Goal: Task Accomplishment & Management: Manage account settings

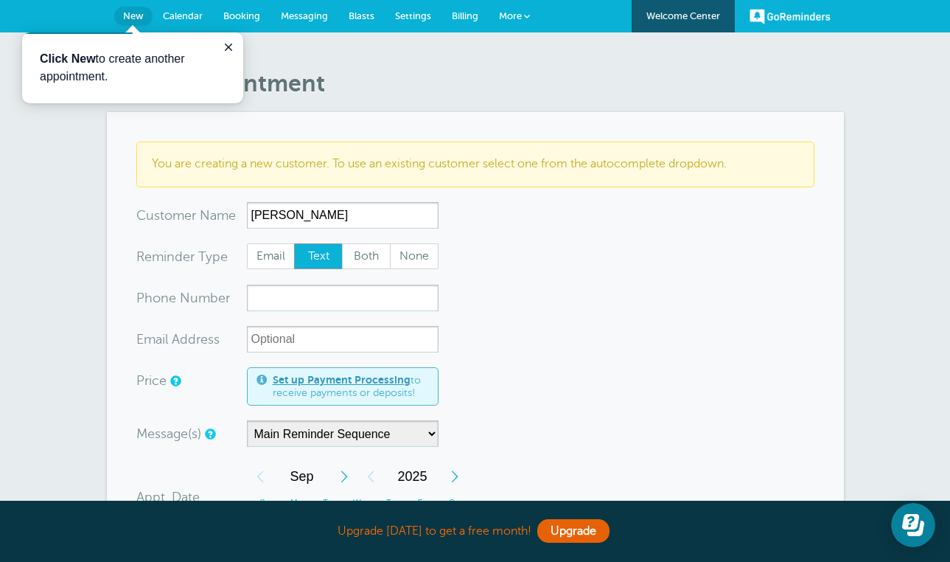
type input "[PERSON_NAME]"
click at [380, 293] on input "xxx-no-autofill" at bounding box center [343, 298] width 192 height 27
type input "9202267670"
click at [324, 338] on input "xx-no-autofill" at bounding box center [343, 339] width 192 height 27
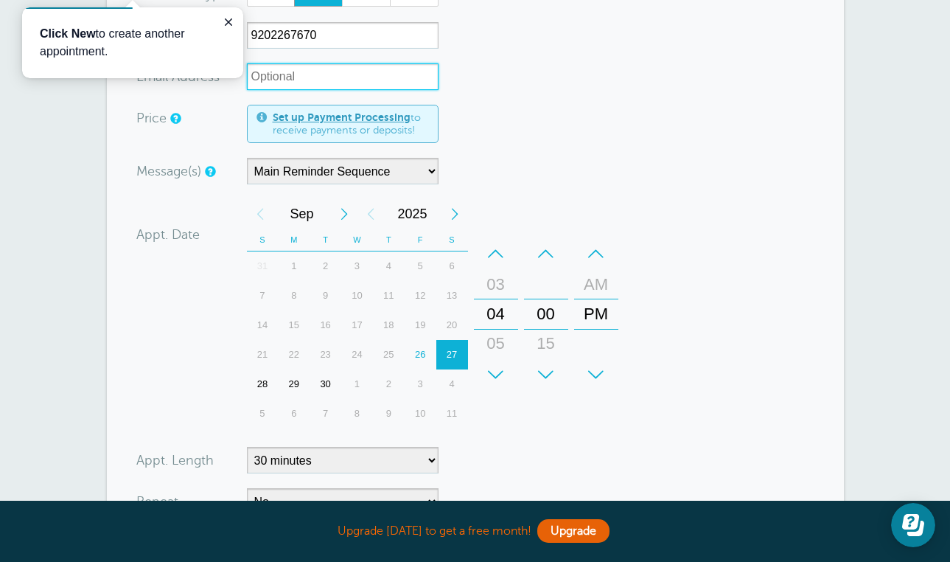
scroll to position [269, 0]
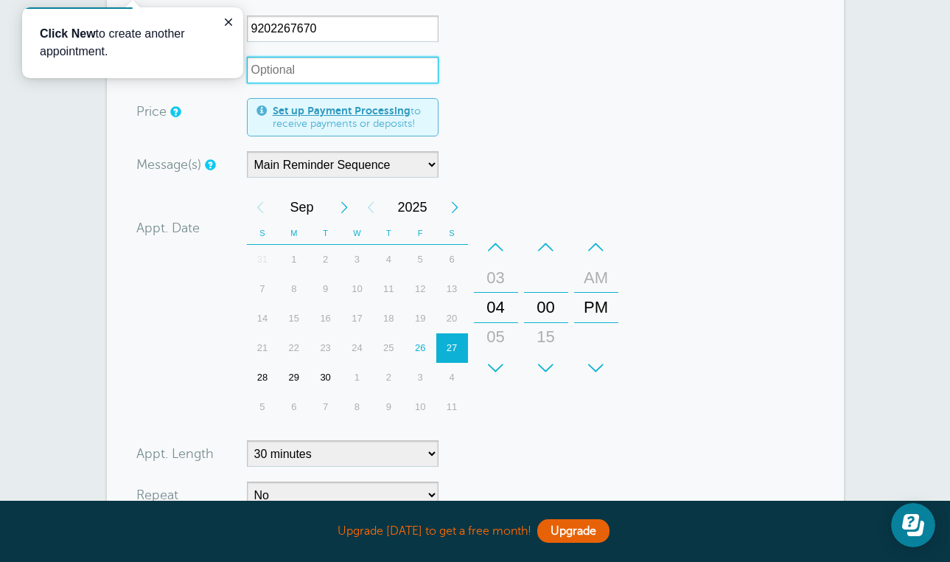
click at [548, 355] on div "+" at bounding box center [546, 367] width 44 height 29
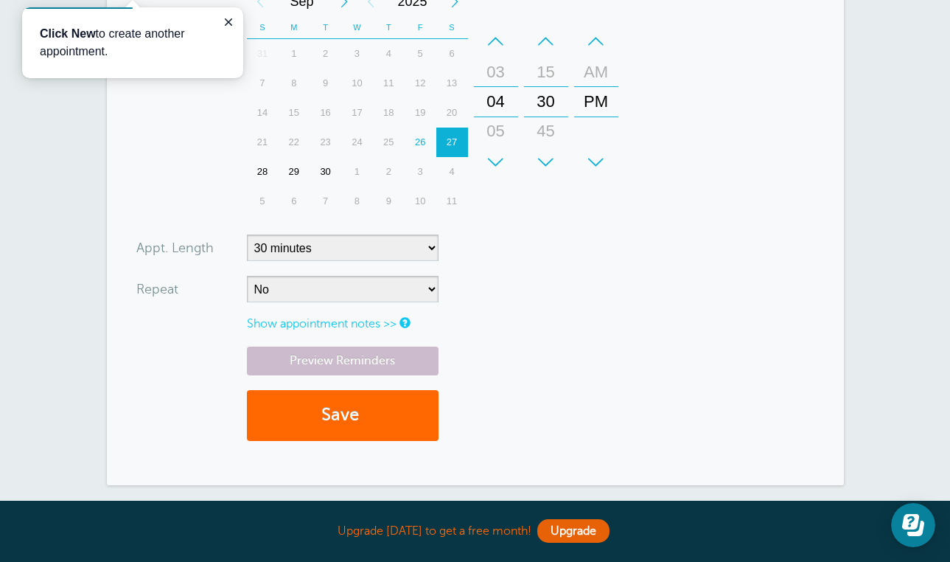
scroll to position [478, 0]
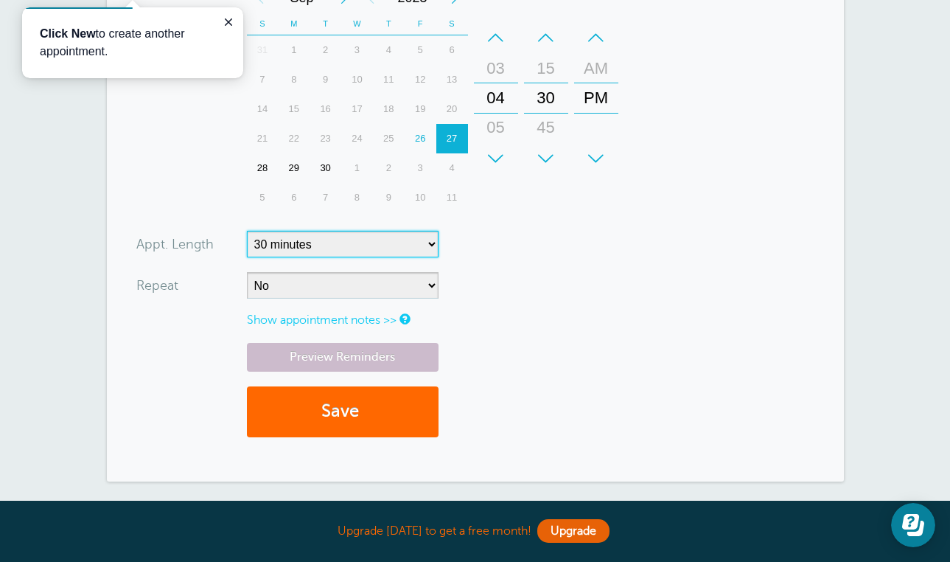
select select "45"
click at [408, 400] on button "Save" at bounding box center [343, 411] width 192 height 51
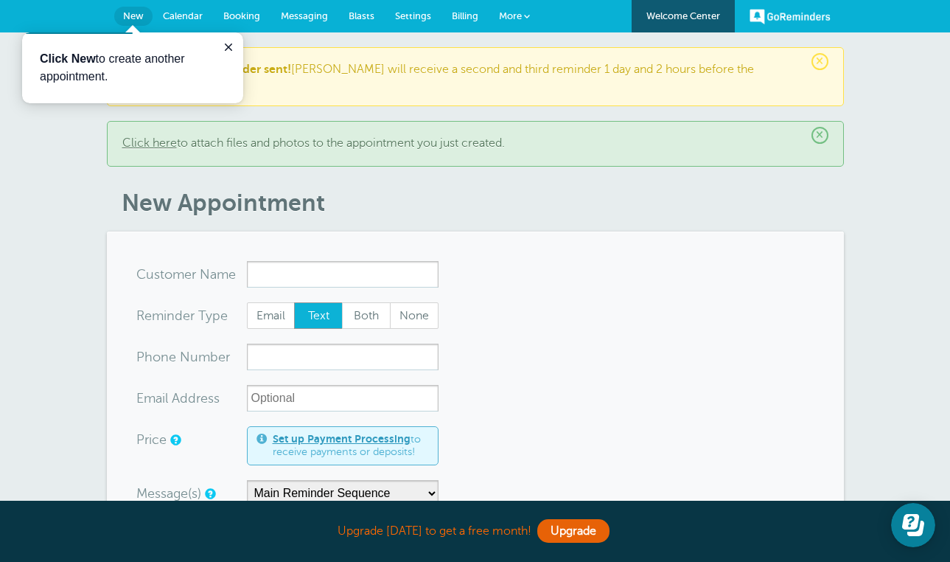
click at [772, 21] on link "GoReminders" at bounding box center [790, 16] width 81 height 32
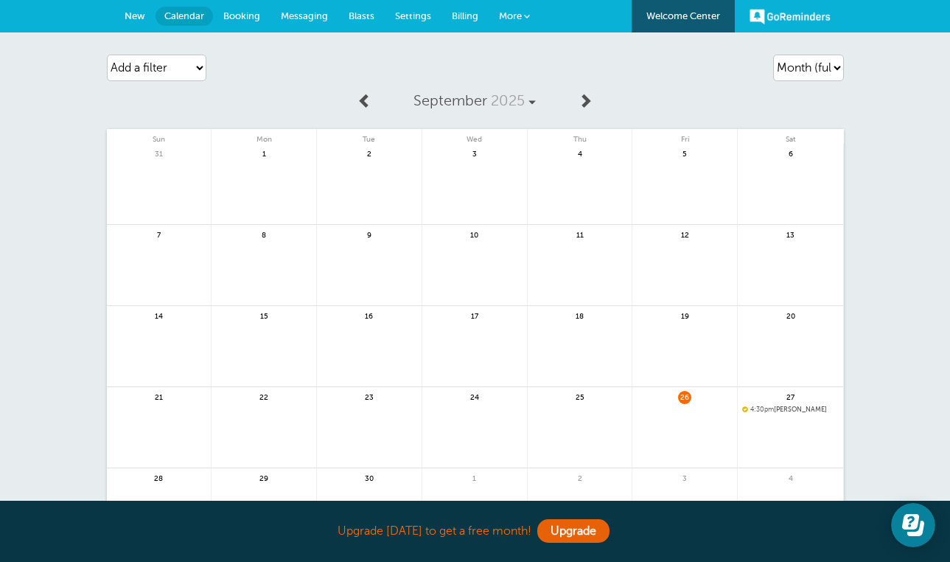
click at [128, 11] on span "New" at bounding box center [135, 15] width 21 height 11
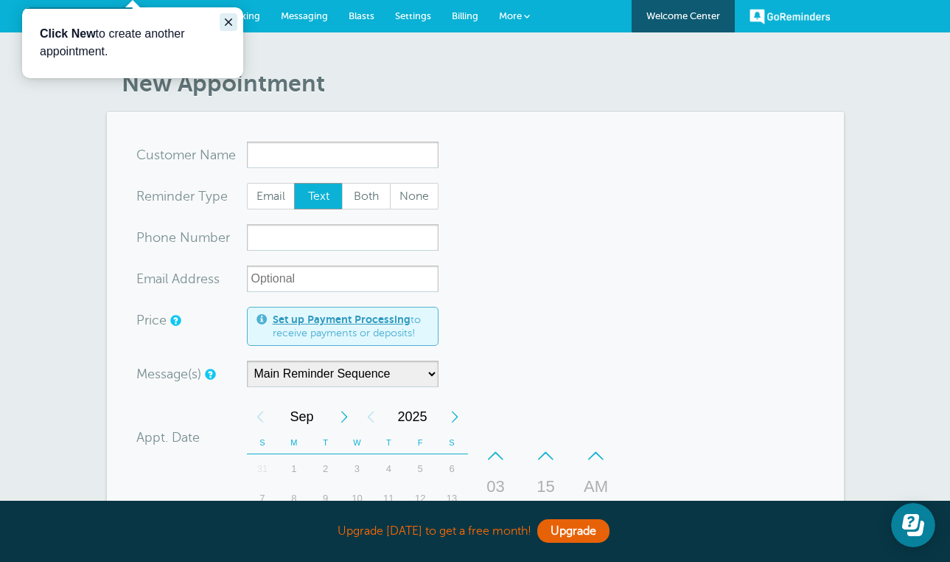
click at [227, 7] on html "Click New to create another appointment." at bounding box center [132, 42] width 221 height 71
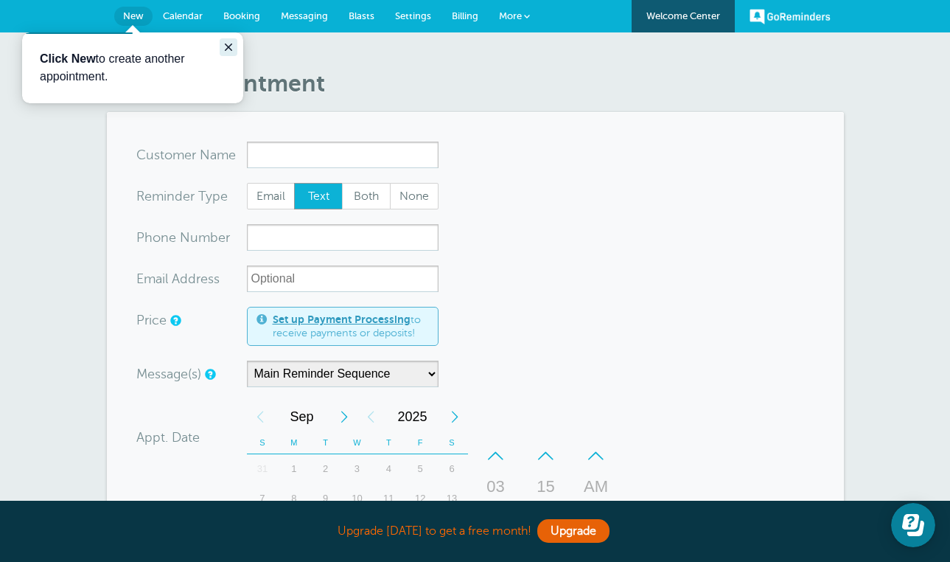
click at [227, 46] on icon "Close guide" at bounding box center [228, 46] width 7 height 7
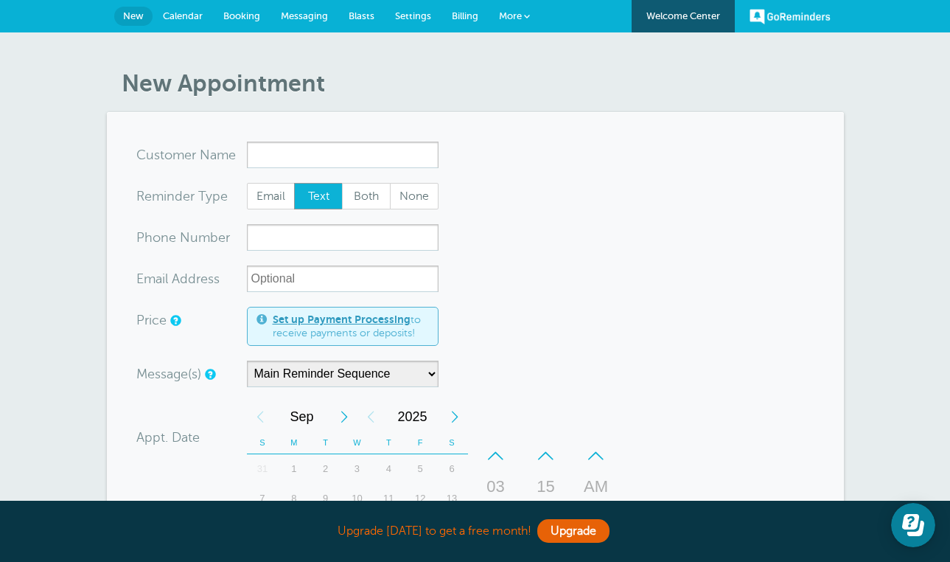
click at [519, 13] on span "More" at bounding box center [510, 15] width 23 height 11
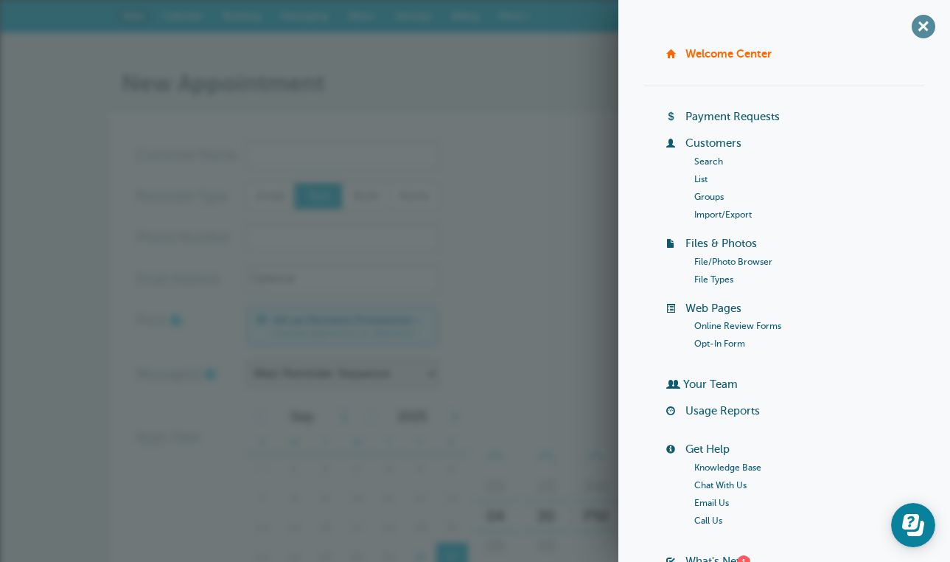
click at [930, 24] on span "+" at bounding box center [923, 26] width 33 height 33
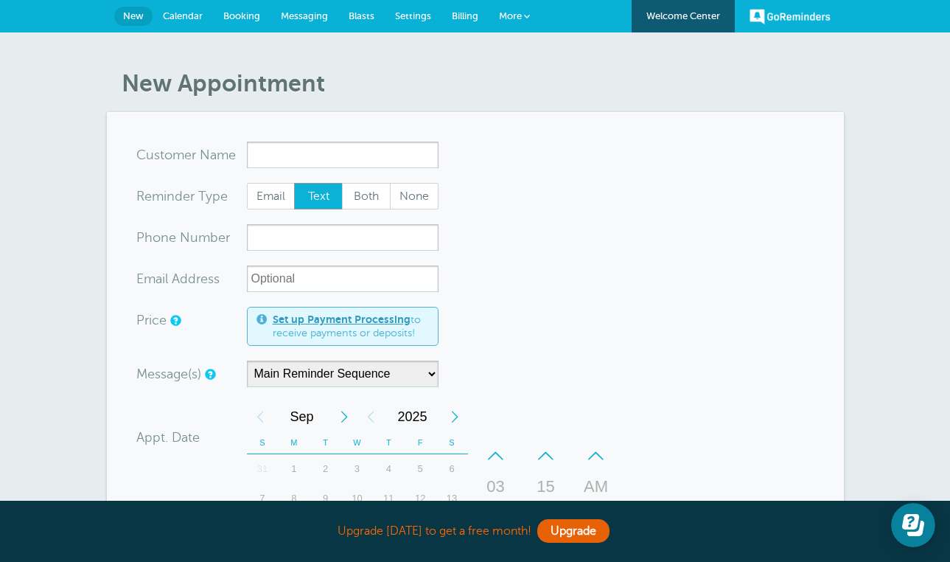
click at [809, 17] on link "GoReminders" at bounding box center [790, 16] width 81 height 32
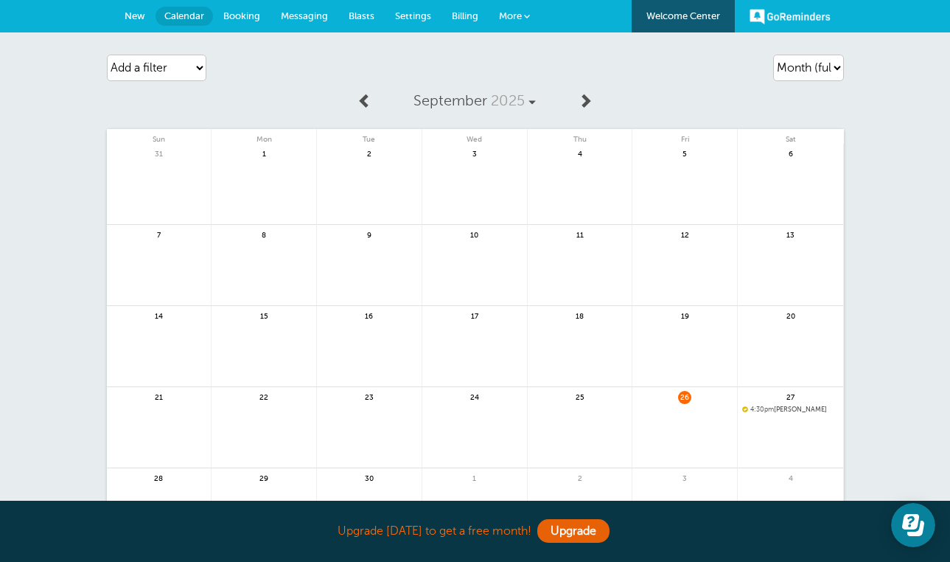
click at [701, 18] on link "Welcome Center" at bounding box center [683, 16] width 103 height 32
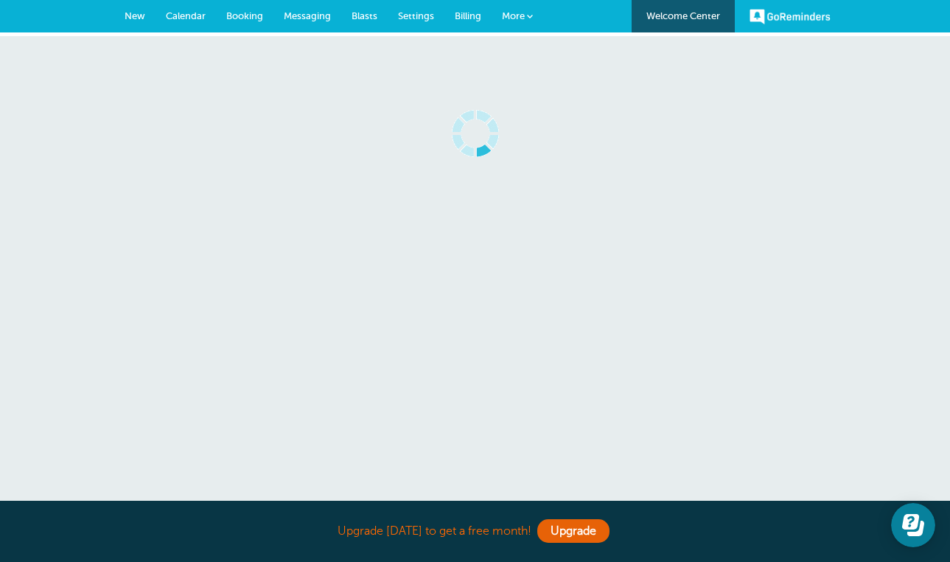
click at [520, 21] on span "More" at bounding box center [513, 15] width 23 height 11
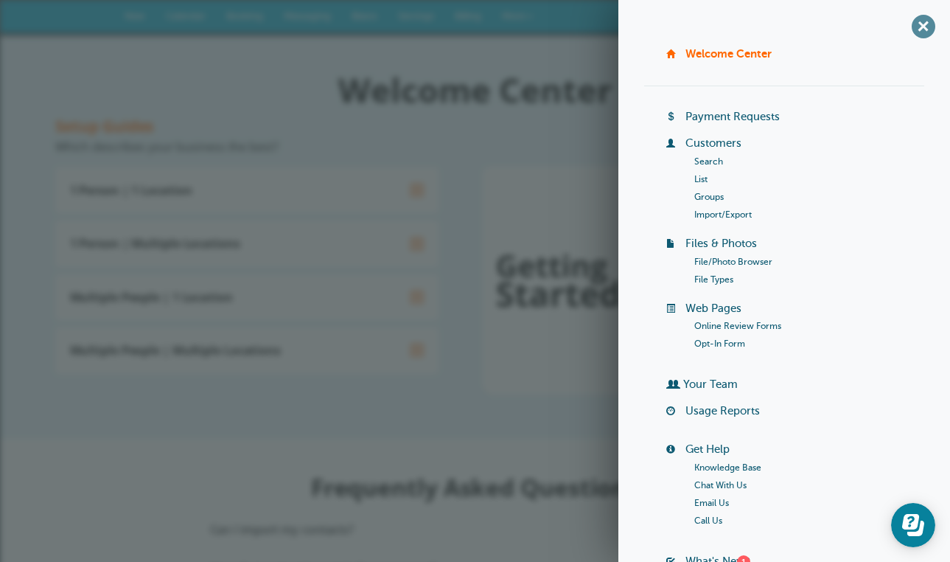
click at [917, 27] on span "+" at bounding box center [923, 26] width 33 height 33
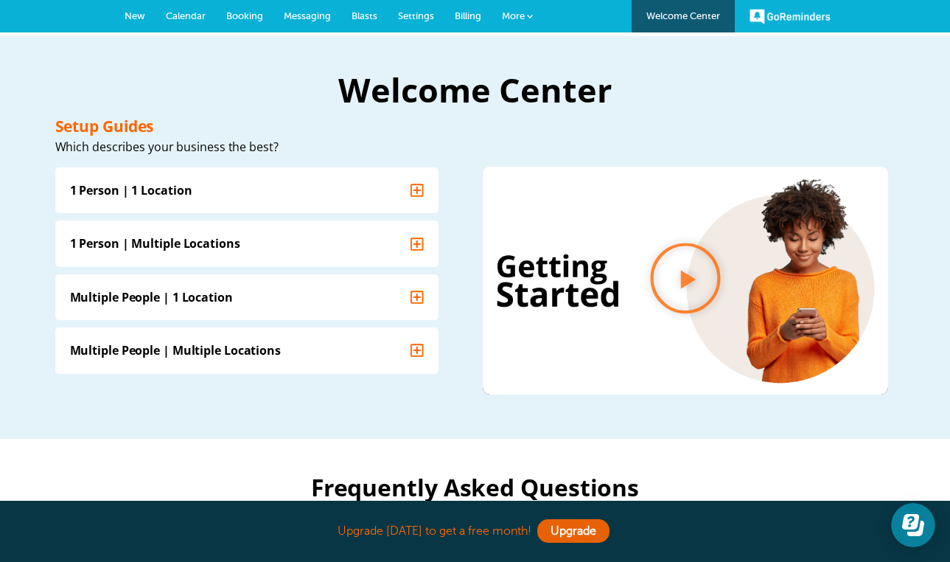
click at [519, 21] on span "More" at bounding box center [513, 15] width 23 height 11
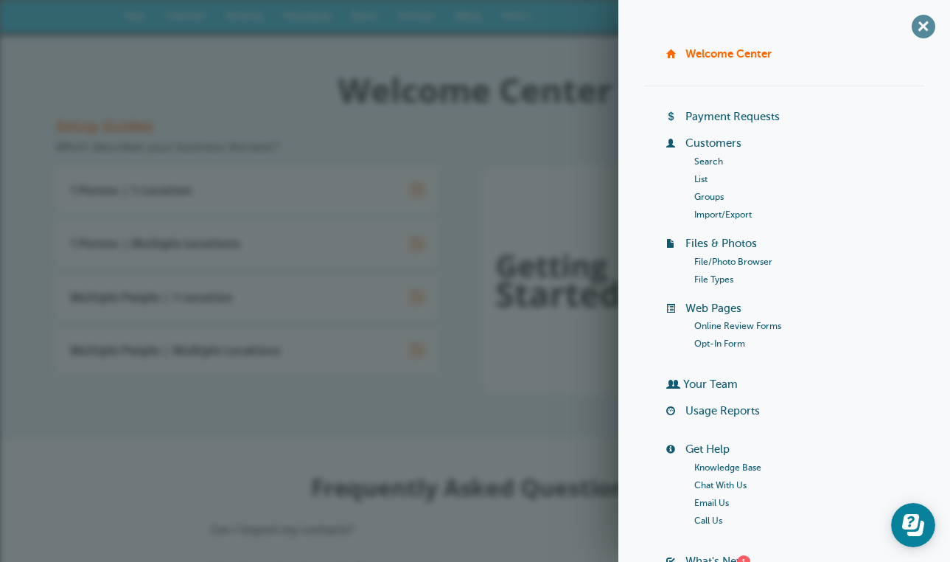
click at [932, 23] on span "+" at bounding box center [923, 26] width 33 height 33
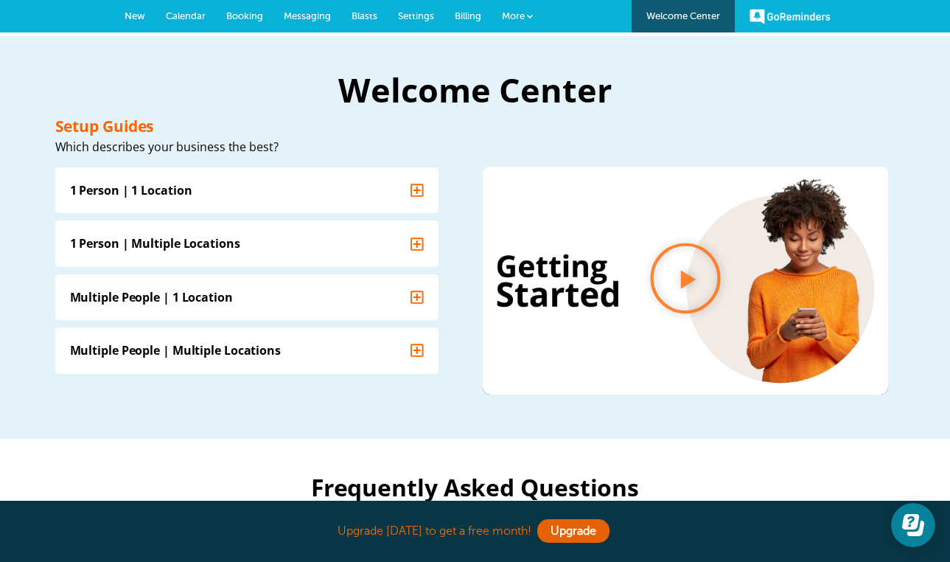
click at [243, 15] on span "Booking" at bounding box center [244, 15] width 37 height 11
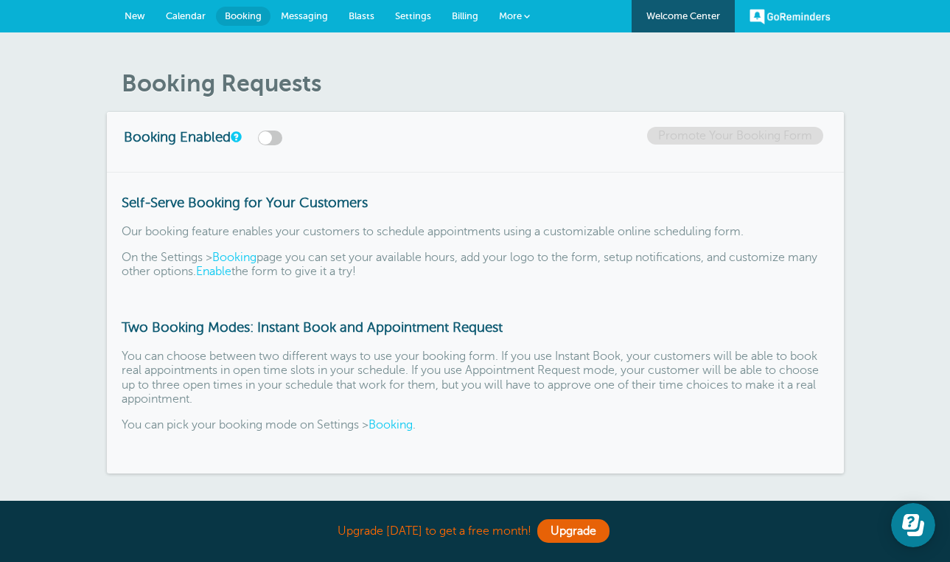
click at [325, 16] on span "Messaging" at bounding box center [304, 15] width 47 height 11
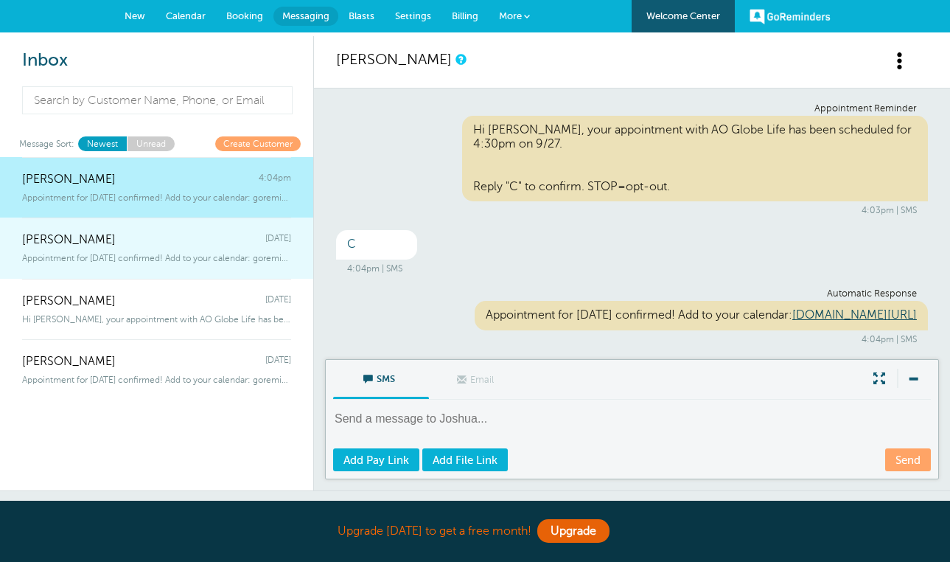
click at [230, 240] on div "[PERSON_NAME] [DATE]" at bounding box center [156, 231] width 269 height 29
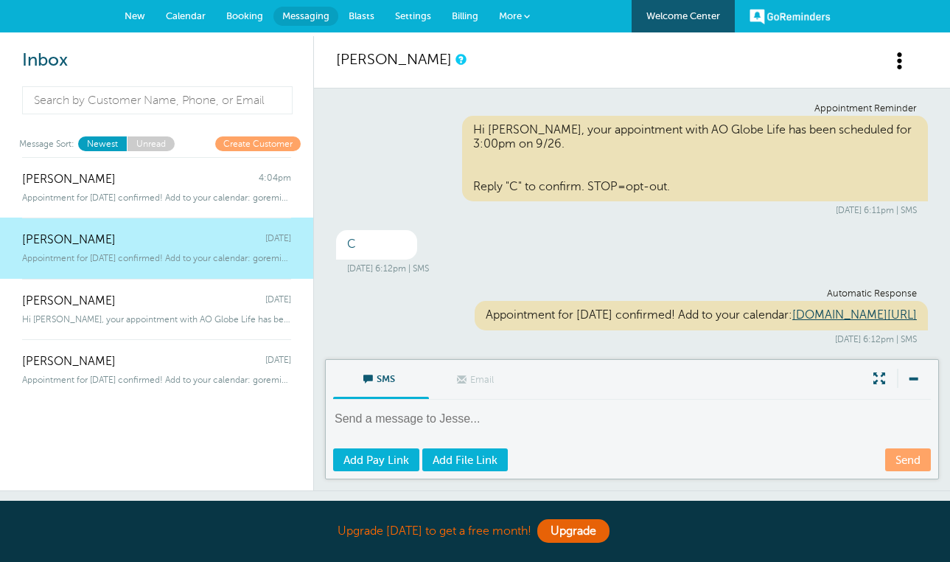
scroll to position [1, 0]
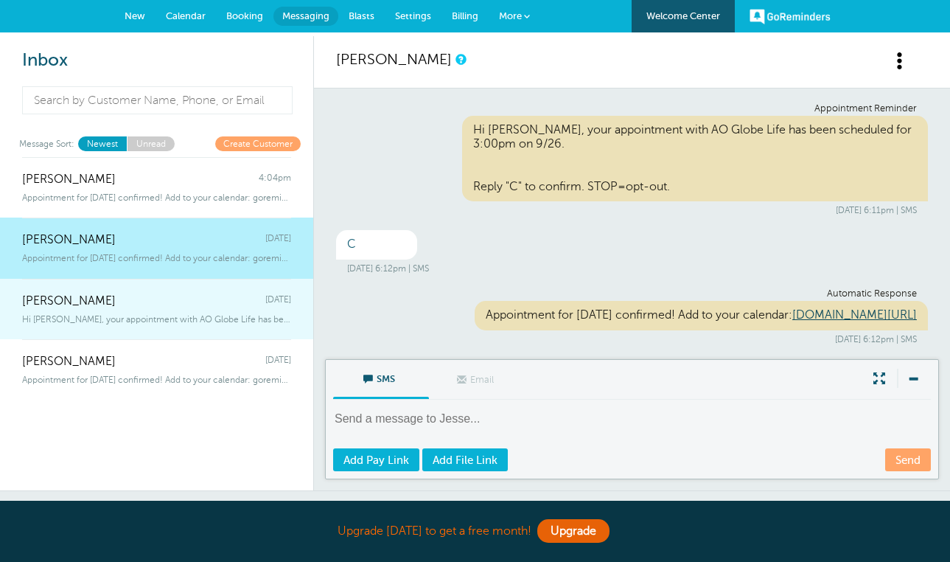
click at [245, 297] on div "[PERSON_NAME] [DATE]" at bounding box center [156, 293] width 269 height 29
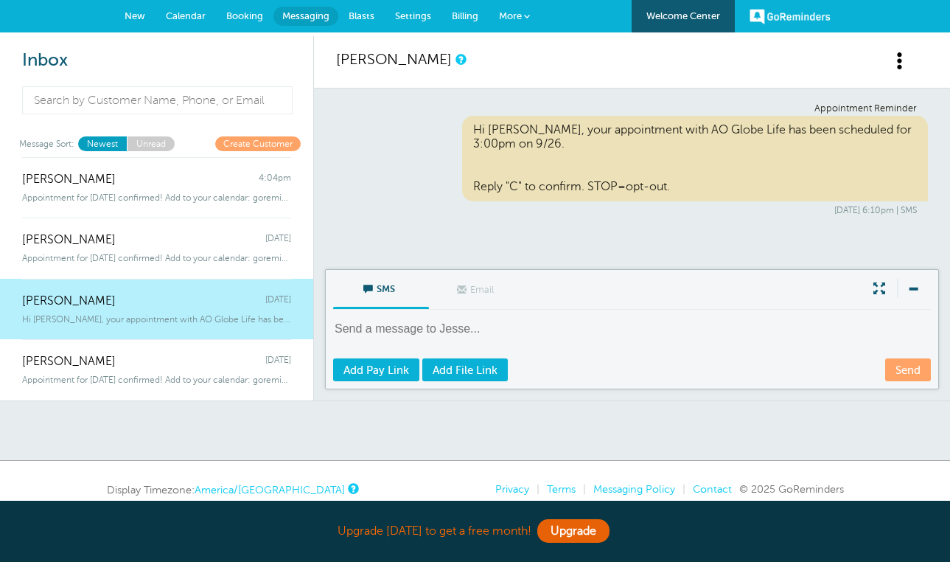
scroll to position [0, 0]
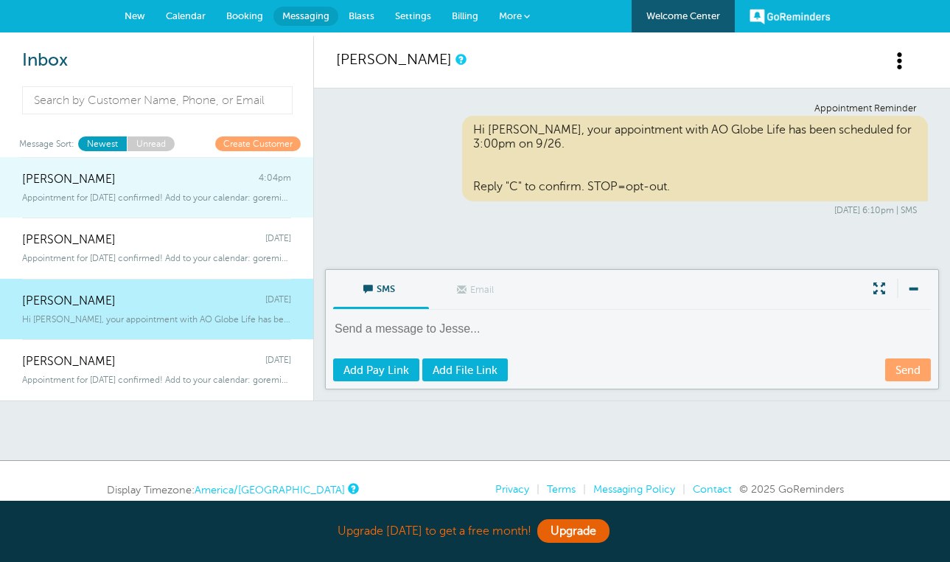
click at [225, 193] on span "Appointment for [DATE] confirmed! Add to your calendar: goremind" at bounding box center [156, 197] width 269 height 10
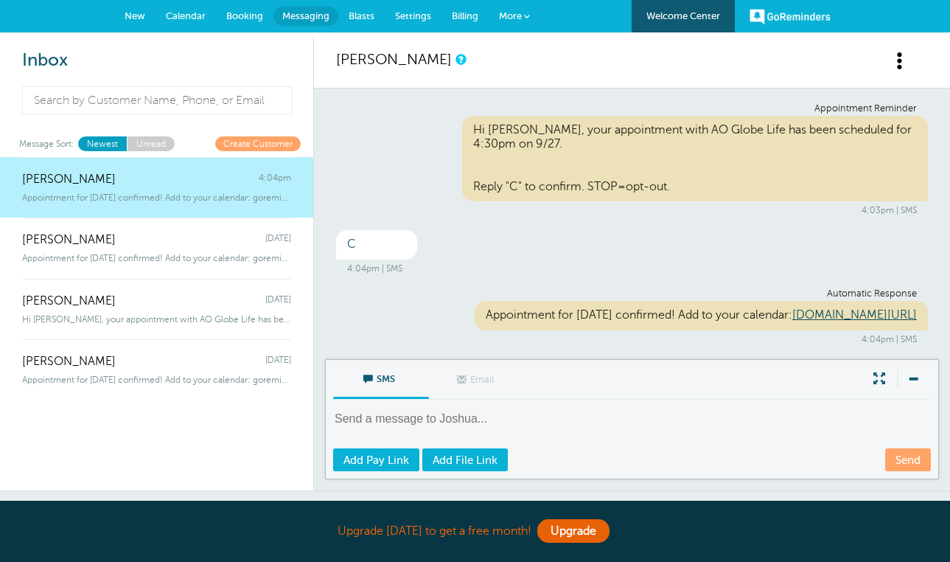
click at [411, 15] on span "Settings" at bounding box center [413, 15] width 36 height 11
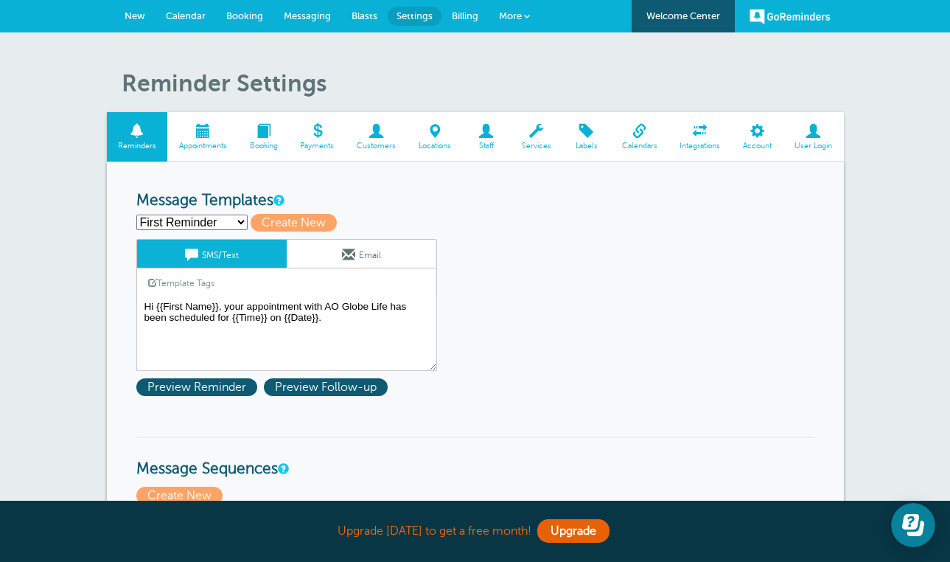
click at [270, 147] on span "Booking" at bounding box center [263, 146] width 36 height 9
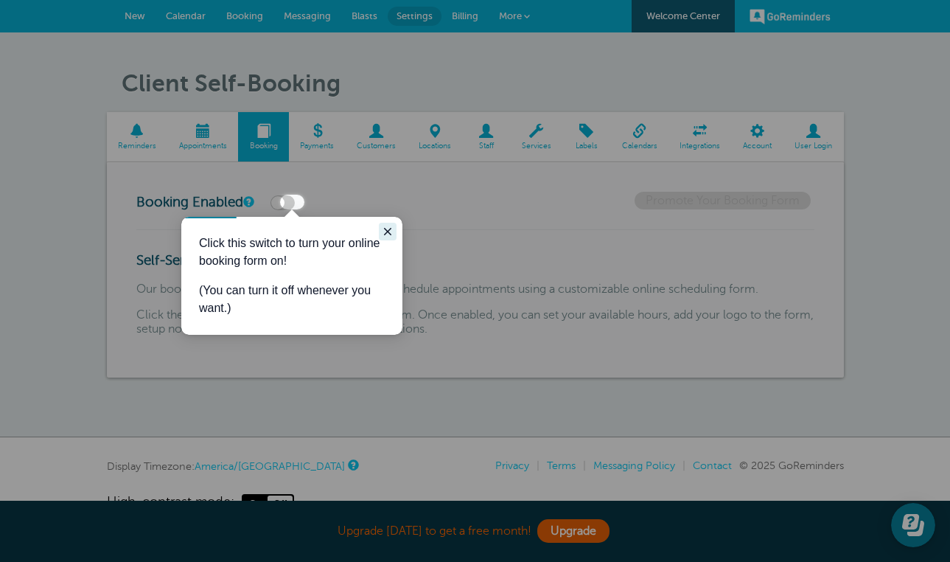
click at [384, 228] on icon "Close guide" at bounding box center [388, 232] width 12 height 12
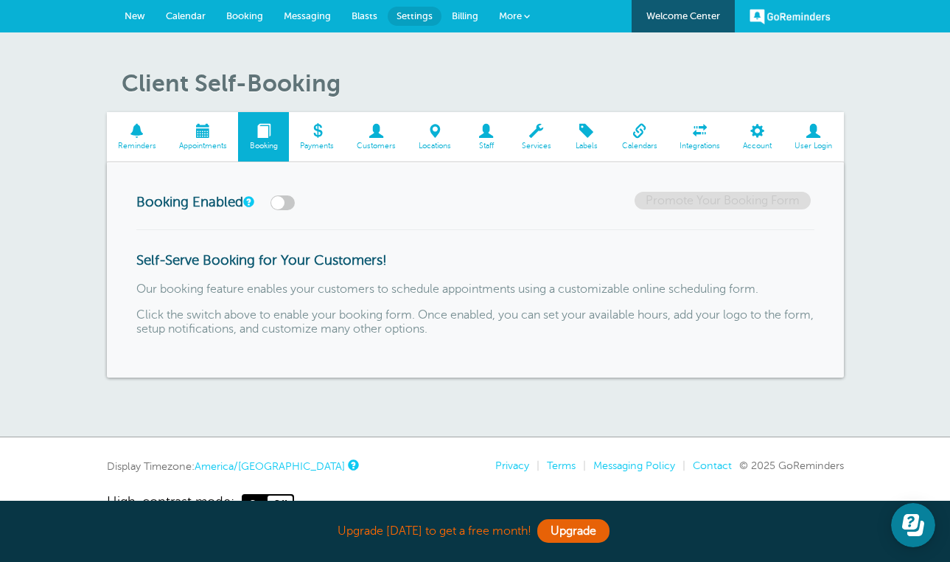
click at [332, 142] on span "Payments" at bounding box center [317, 146] width 42 height 9
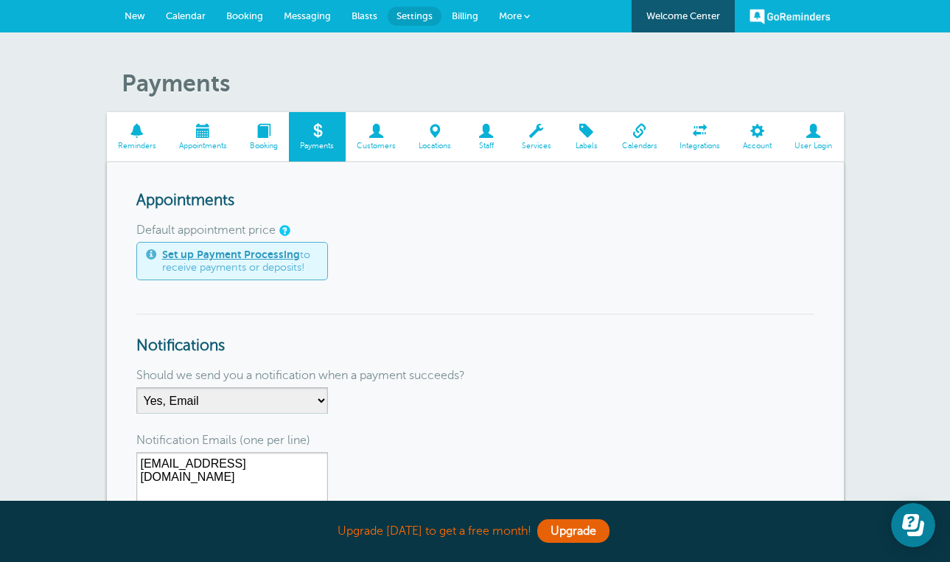
click at [370, 142] on span "Customers" at bounding box center [376, 146] width 47 height 9
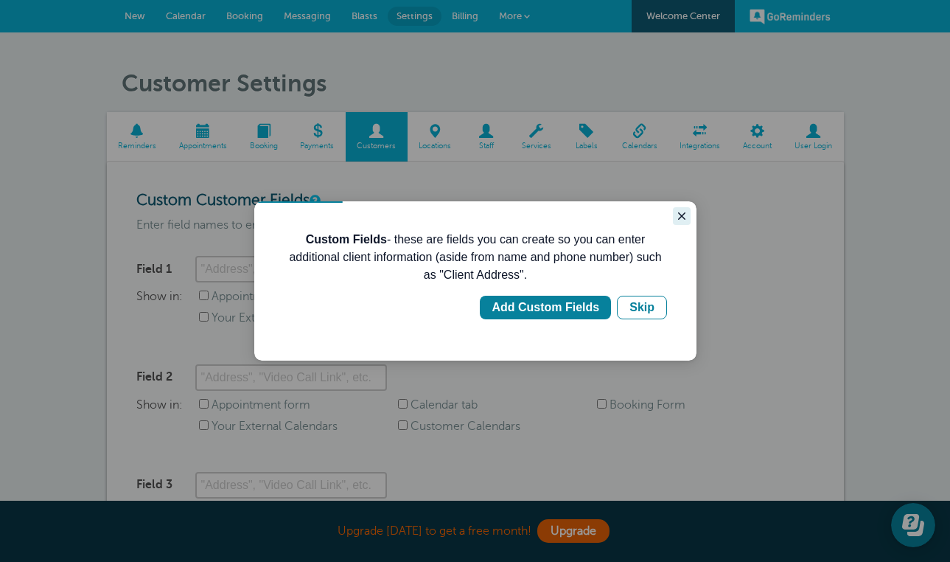
click at [677, 217] on icon "Close guide" at bounding box center [682, 216] width 12 height 12
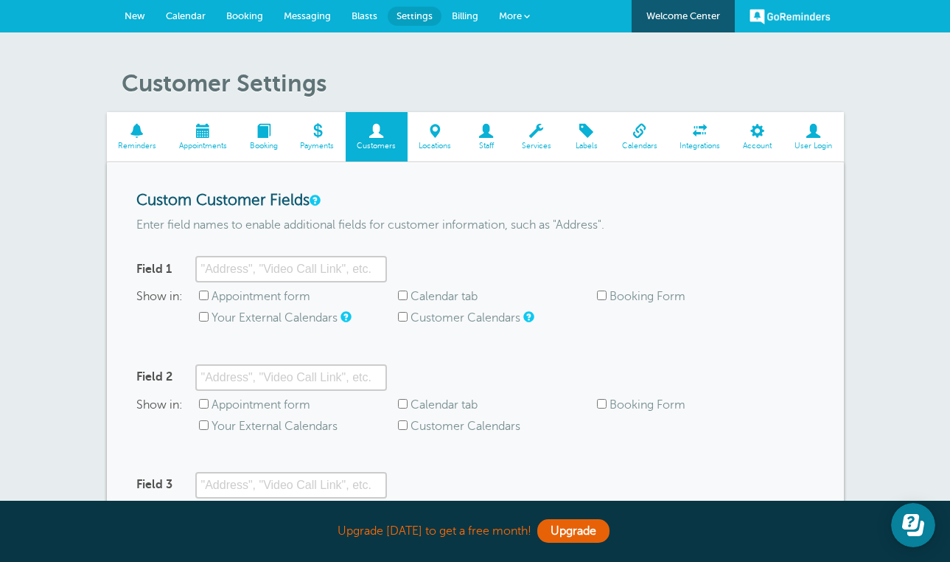
click at [439, 132] on span at bounding box center [435, 131] width 55 height 14
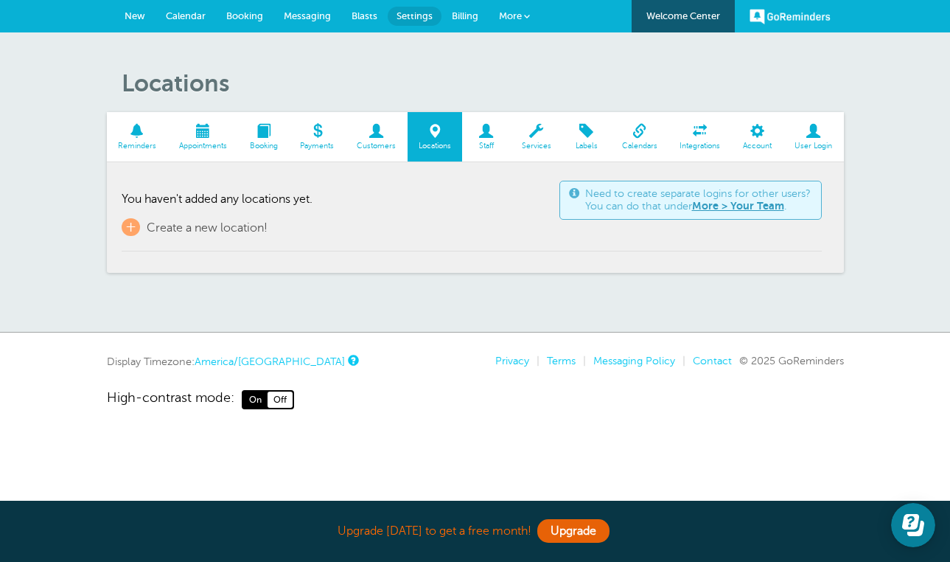
click at [700, 132] on span at bounding box center [700, 131] width 63 height 14
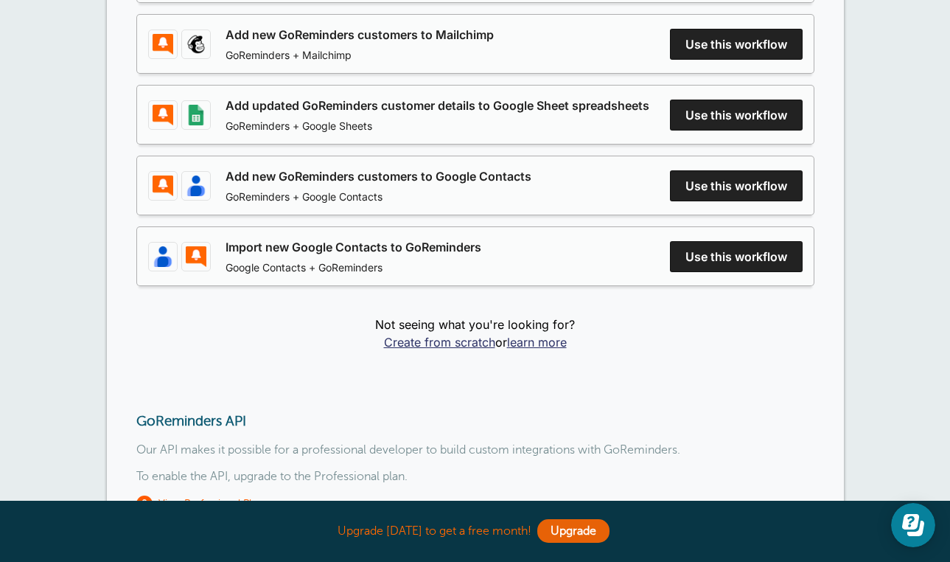
scroll to position [412, 0]
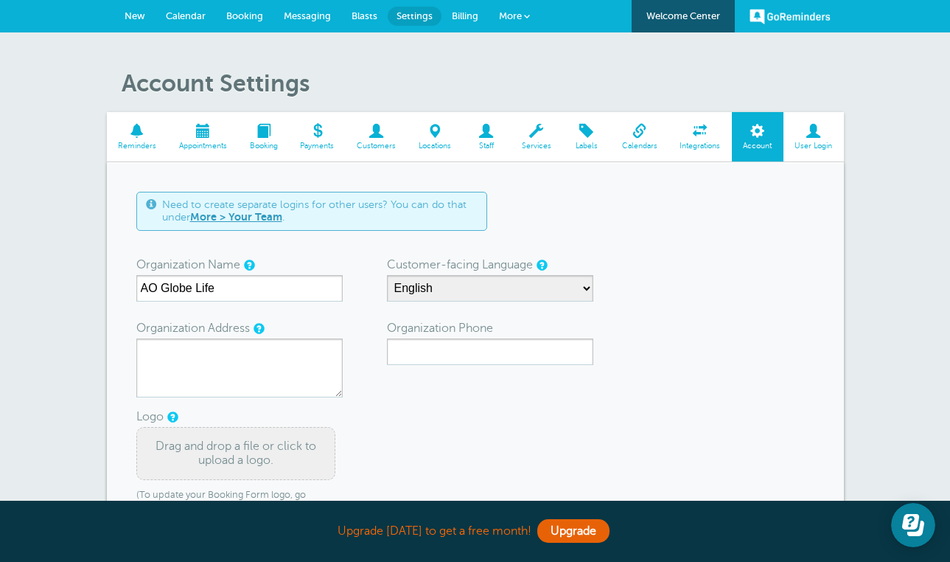
click at [156, 145] on span "Reminders" at bounding box center [137, 146] width 46 height 9
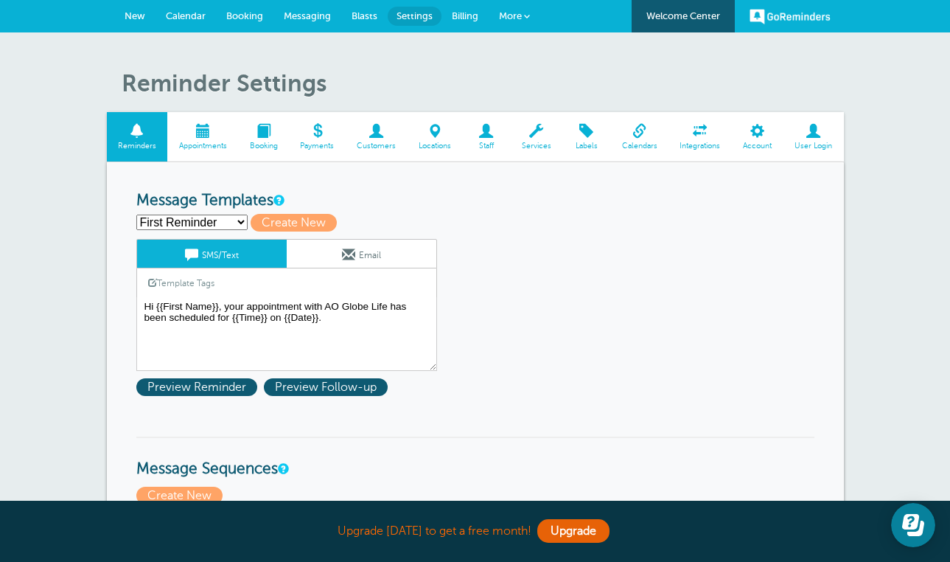
click at [225, 149] on span "Appointments" at bounding box center [203, 146] width 56 height 9
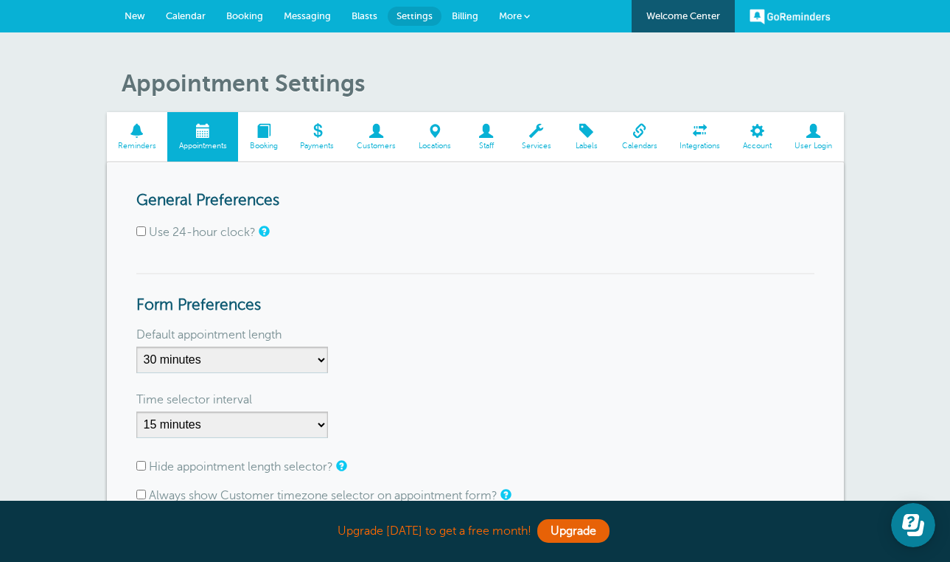
click at [274, 147] on span "Booking" at bounding box center [263, 146] width 36 height 9
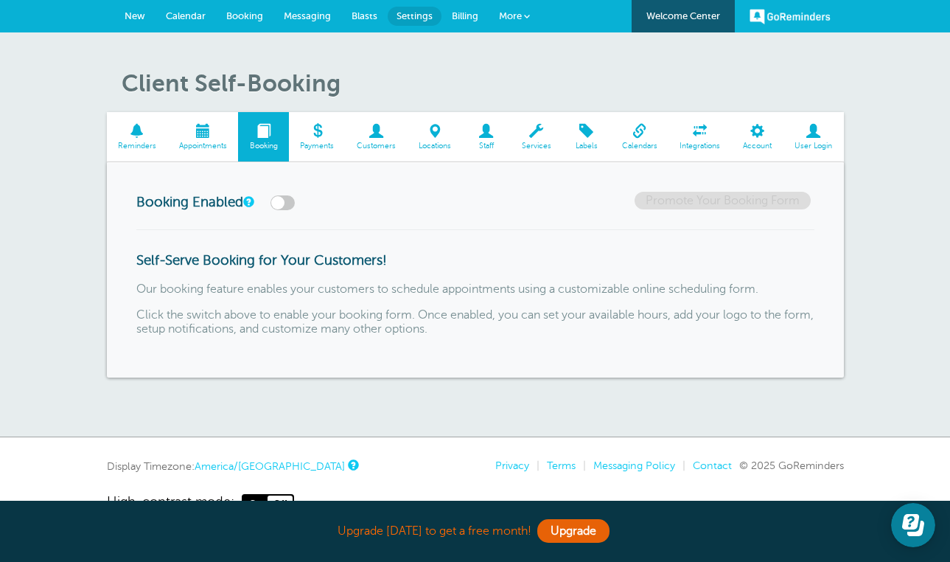
click at [319, 143] on span "Payments" at bounding box center [317, 146] width 42 height 9
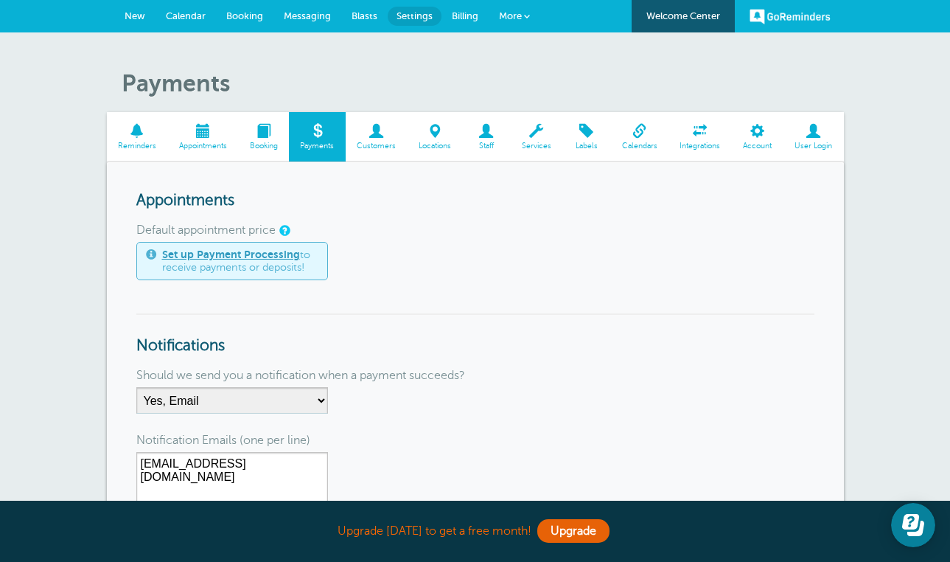
click at [369, 139] on link "Customers" at bounding box center [377, 136] width 62 height 49
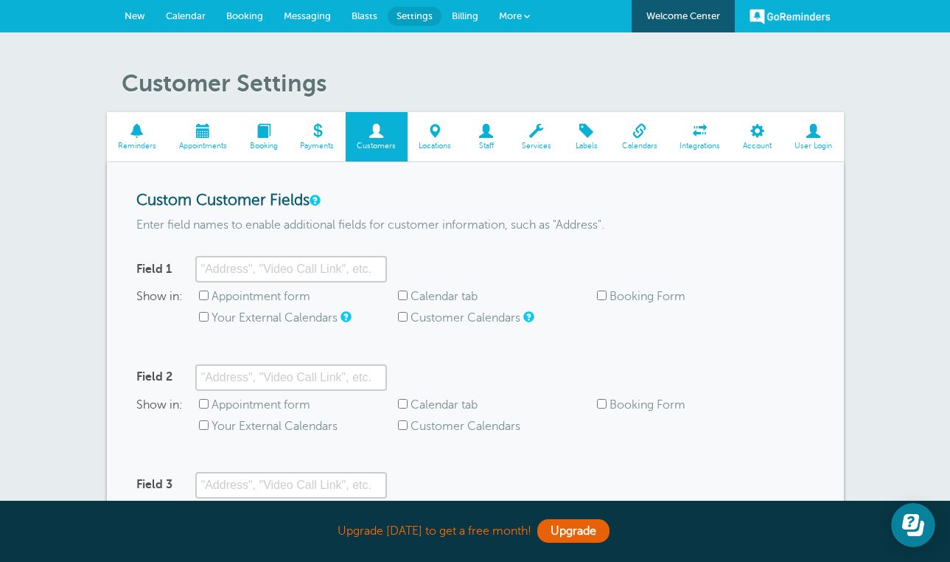
click at [427, 146] on span "Locations" at bounding box center [435, 146] width 41 height 9
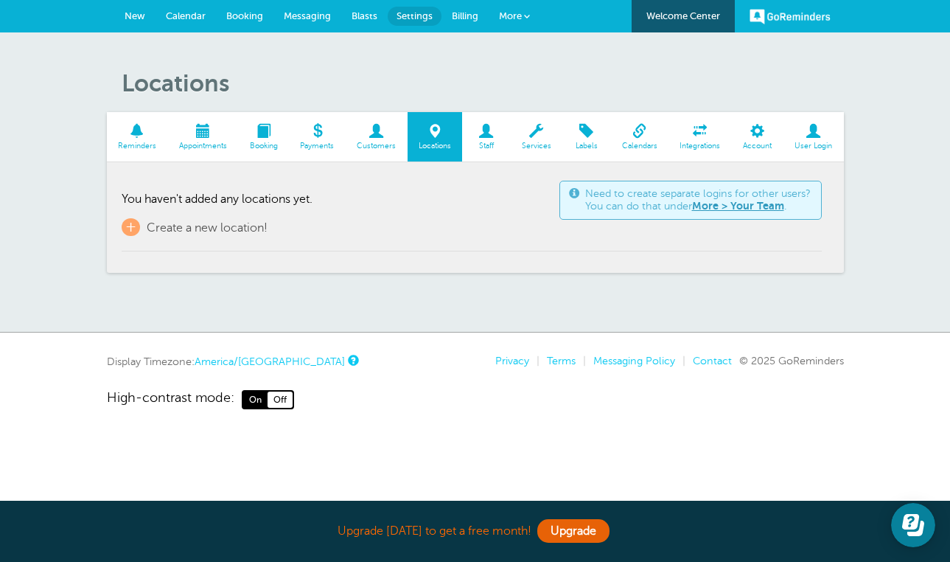
click at [502, 150] on link "Staff" at bounding box center [486, 136] width 48 height 49
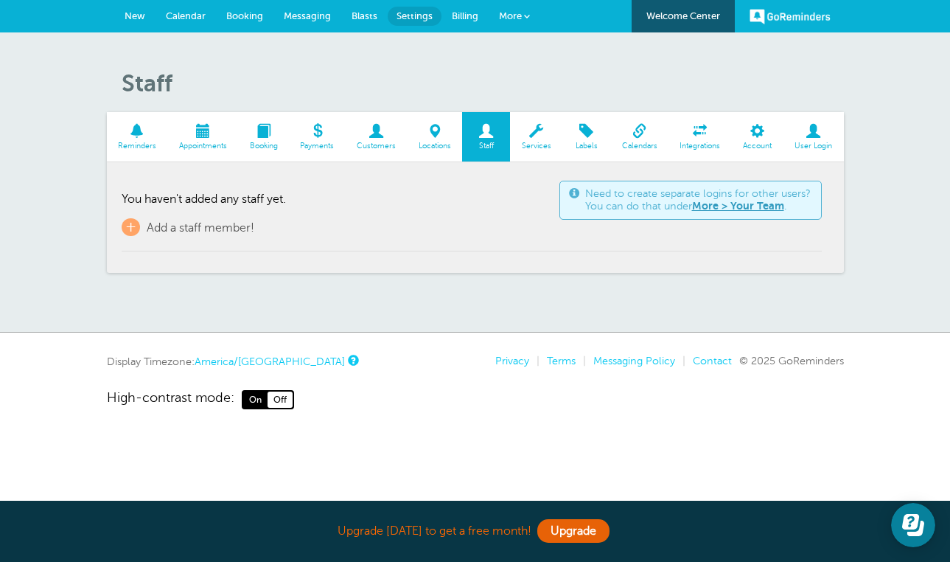
click at [523, 148] on span "Services" at bounding box center [537, 146] width 38 height 9
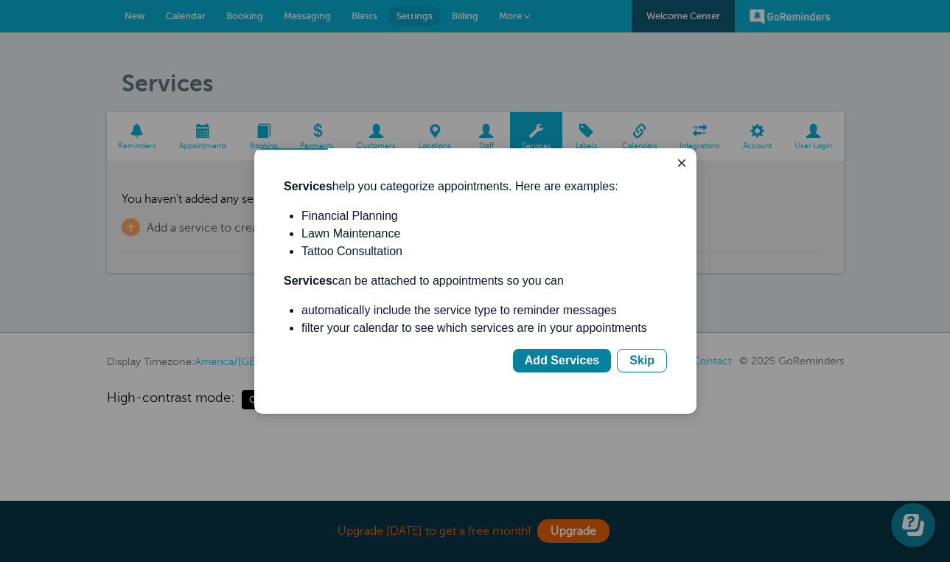
click at [581, 143] on div at bounding box center [475, 281] width 950 height 562
click at [685, 160] on icon "Close guide" at bounding box center [681, 162] width 7 height 7
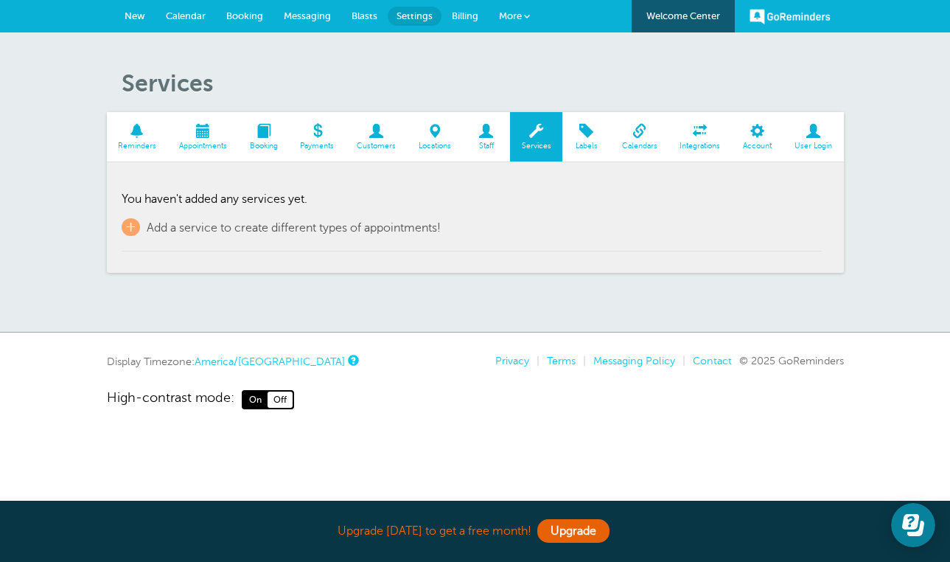
click at [603, 142] on span "Labels" at bounding box center [586, 146] width 33 height 9
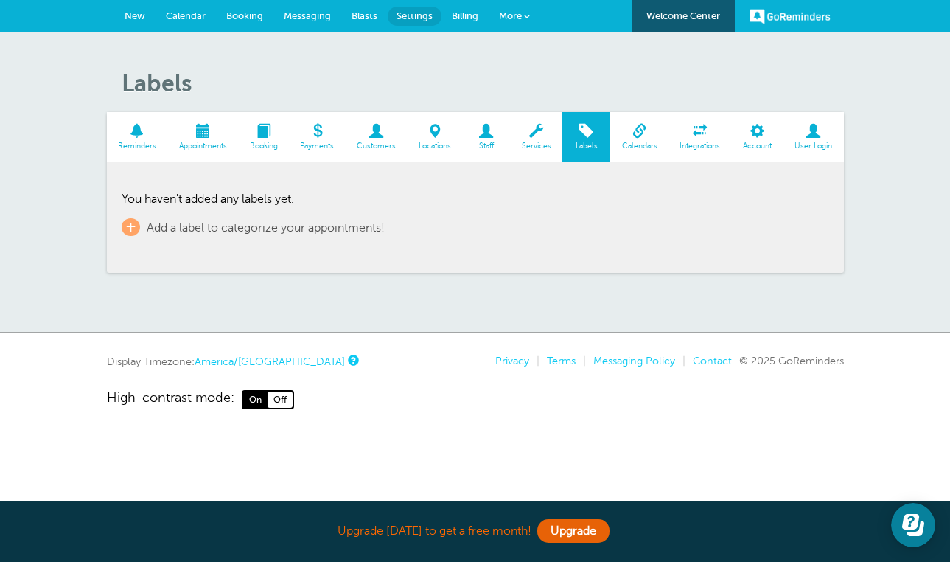
click at [150, 142] on span "Reminders" at bounding box center [137, 146] width 46 height 9
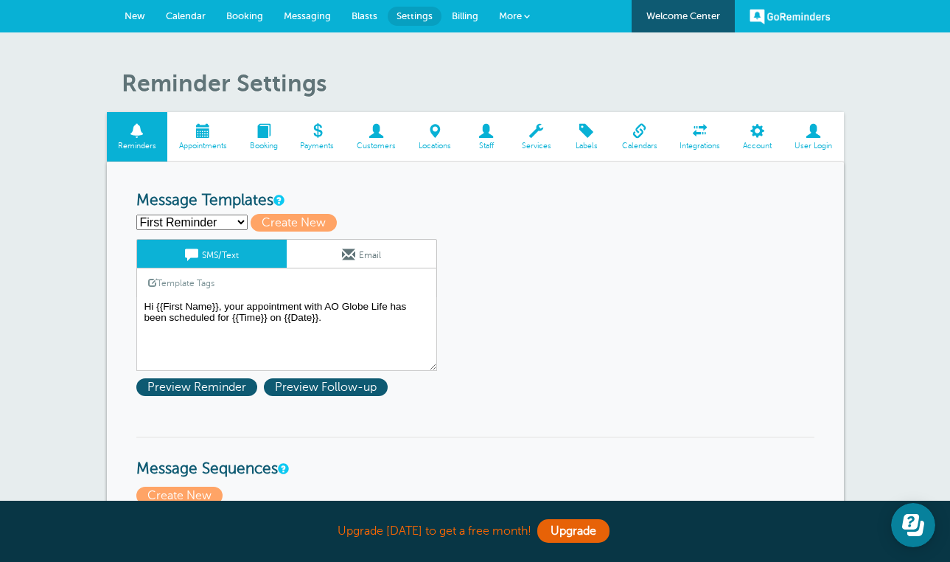
click at [187, 142] on span "Appointments" at bounding box center [203, 146] width 56 height 9
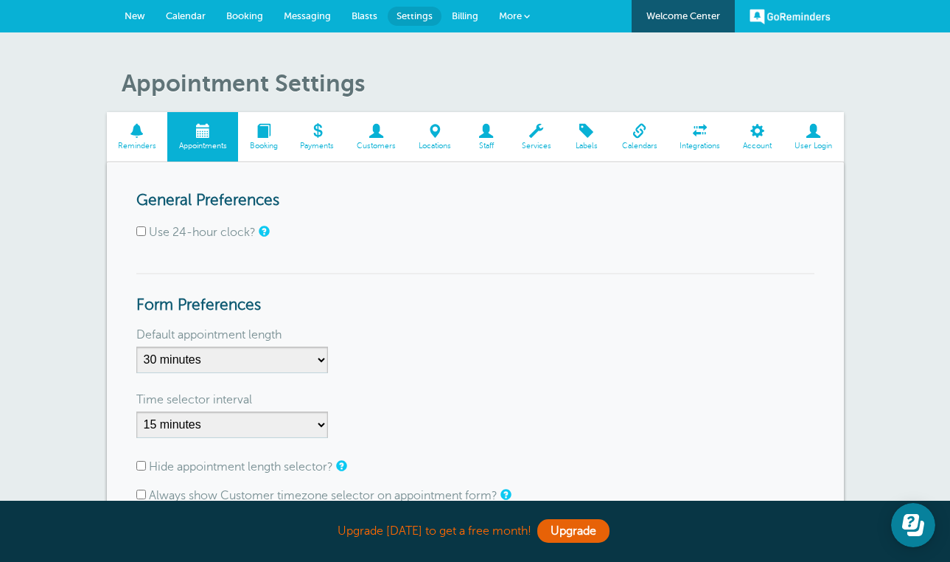
click at [316, 10] on span "Messaging" at bounding box center [307, 15] width 47 height 11
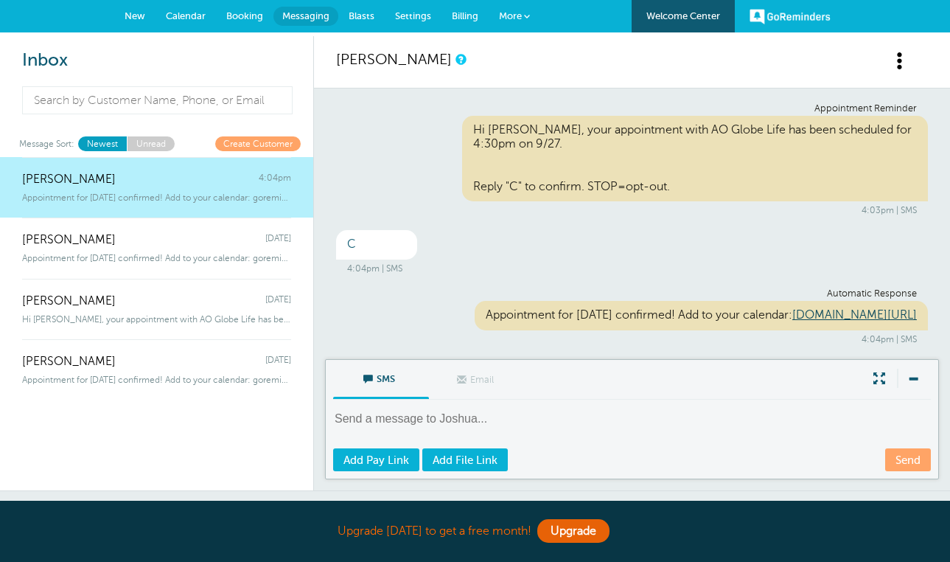
scroll to position [1, 0]
click at [504, 15] on span "More" at bounding box center [510, 15] width 23 height 11
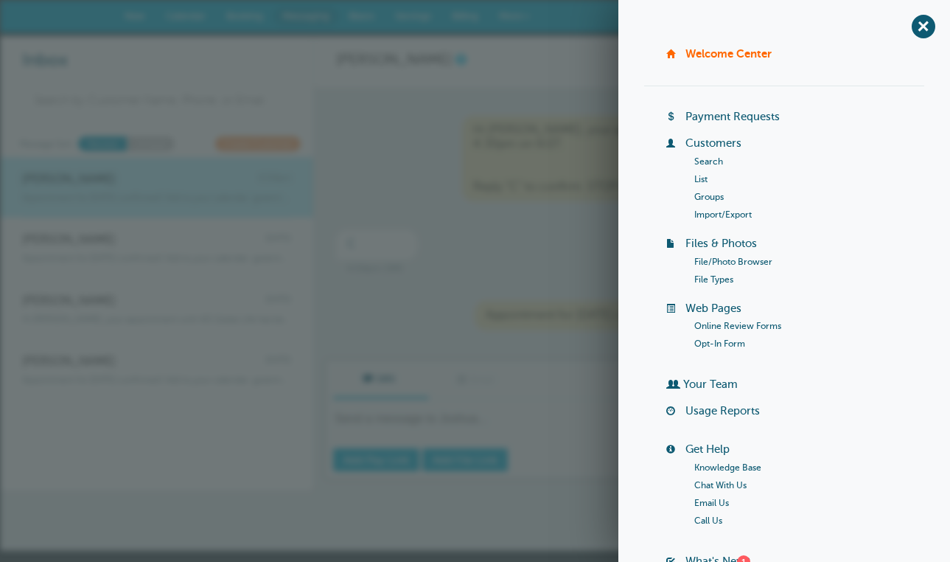
drag, startPoint x: 926, startPoint y: 25, endPoint x: 870, endPoint y: 21, distance: 56.2
click at [926, 25] on span "+" at bounding box center [923, 26] width 33 height 33
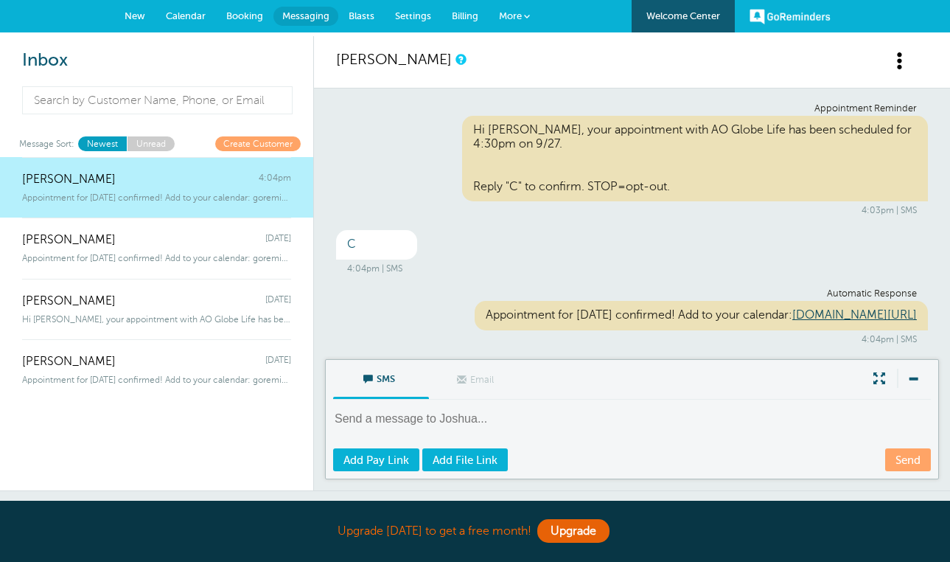
click at [139, 14] on span "New" at bounding box center [135, 15] width 21 height 11
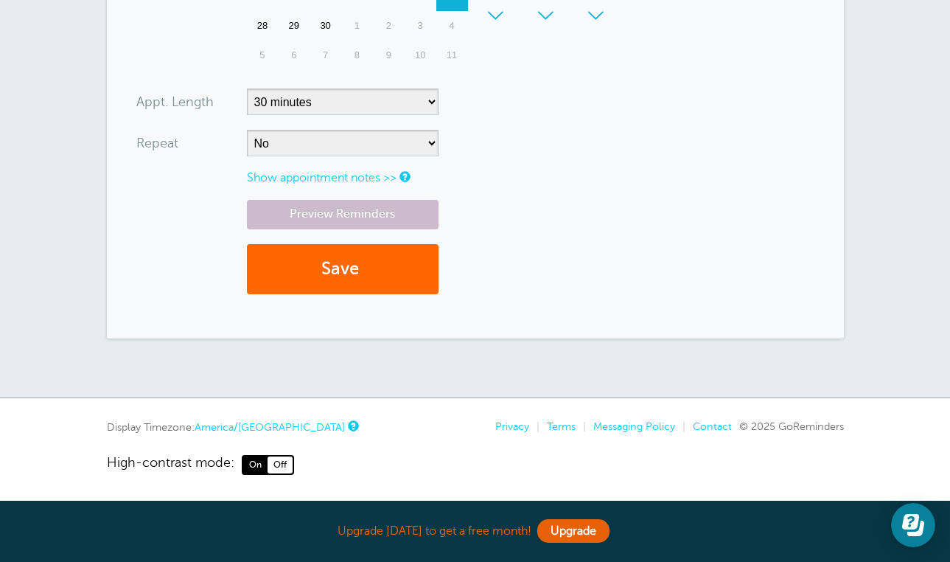
scroll to position [560, 0]
click at [391, 175] on link "Show appointment notes >>" at bounding box center [322, 178] width 150 height 13
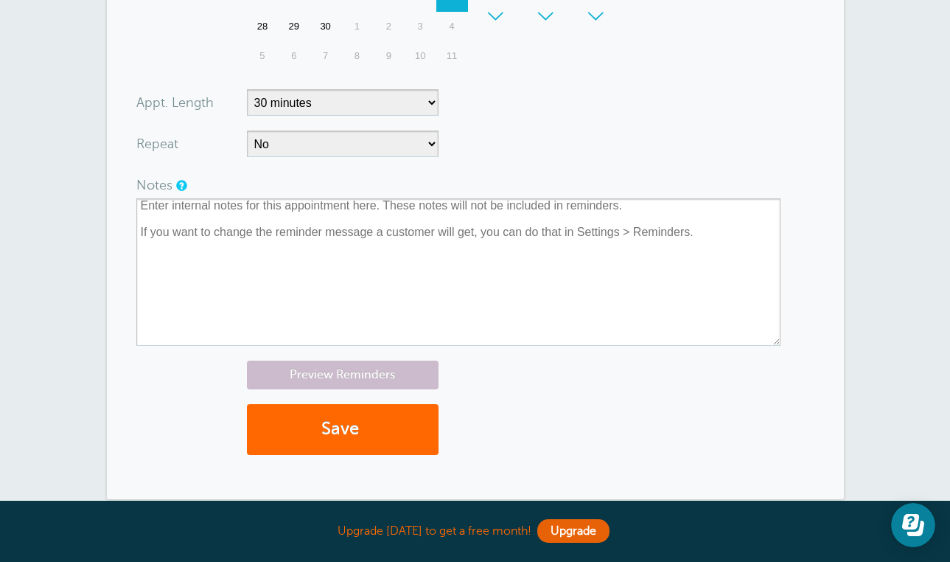
click at [584, 420] on div "Preview Reminders Save" at bounding box center [475, 414] width 678 height 109
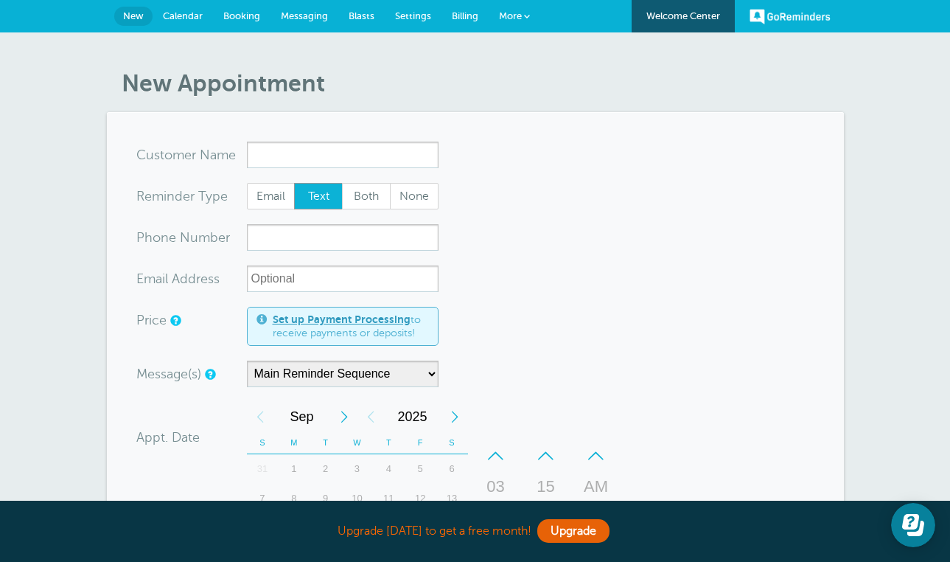
scroll to position [0, 0]
click at [516, 15] on span "More" at bounding box center [510, 15] width 23 height 11
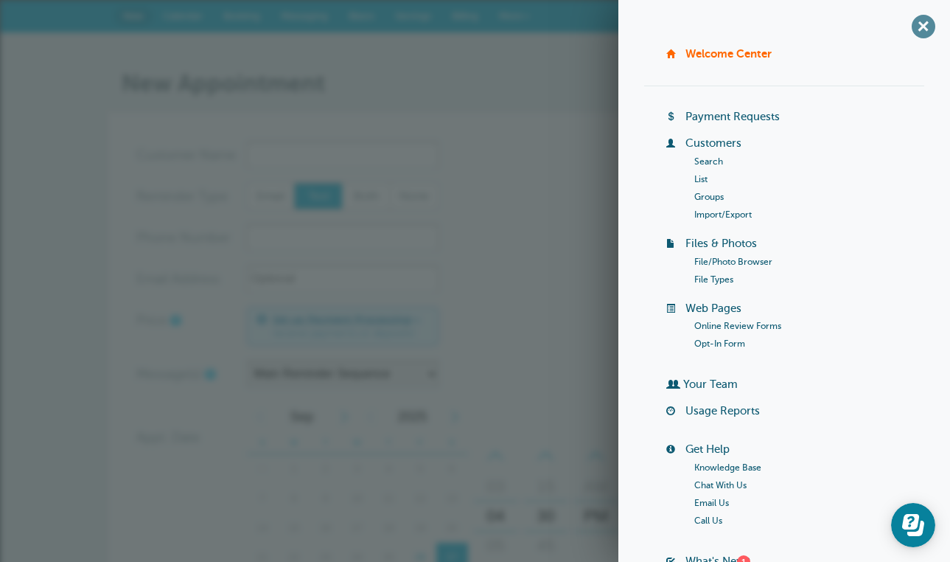
click at [924, 27] on span "+" at bounding box center [923, 26] width 33 height 33
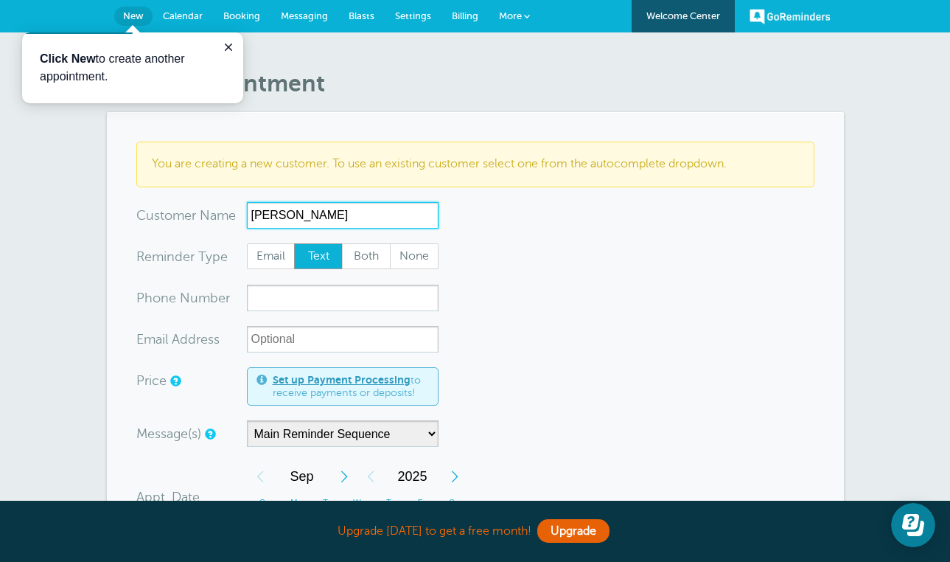
type input "Mauricio"
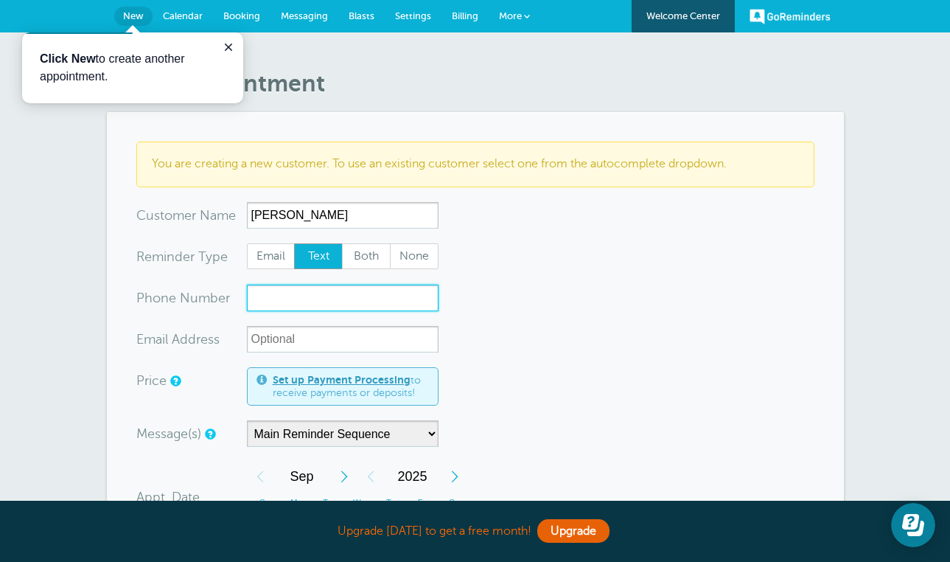
click at [345, 297] on input "xxx-no-autofill" at bounding box center [343, 298] width 192 height 27
type input "6082908204"
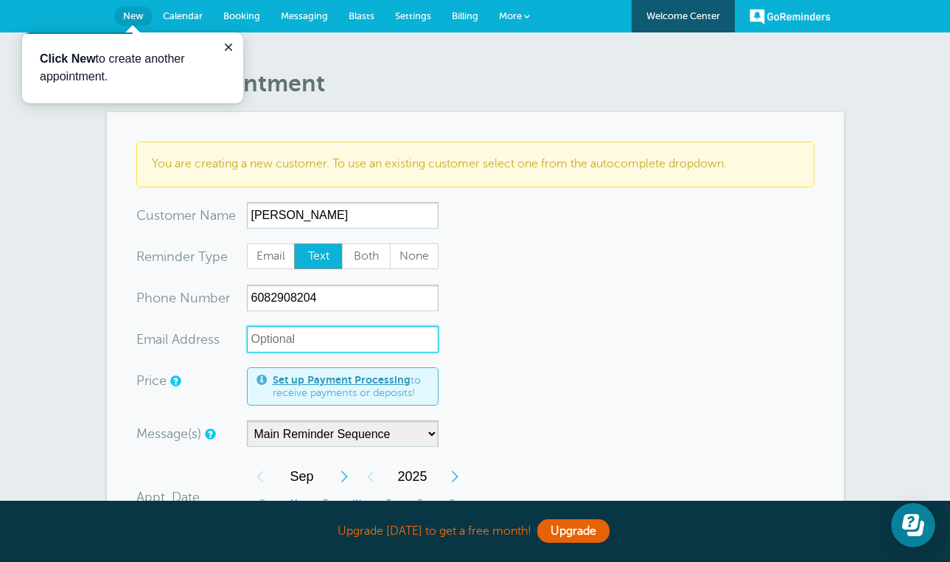
click at [346, 339] on input "xx-no-autofill" at bounding box center [343, 339] width 192 height 27
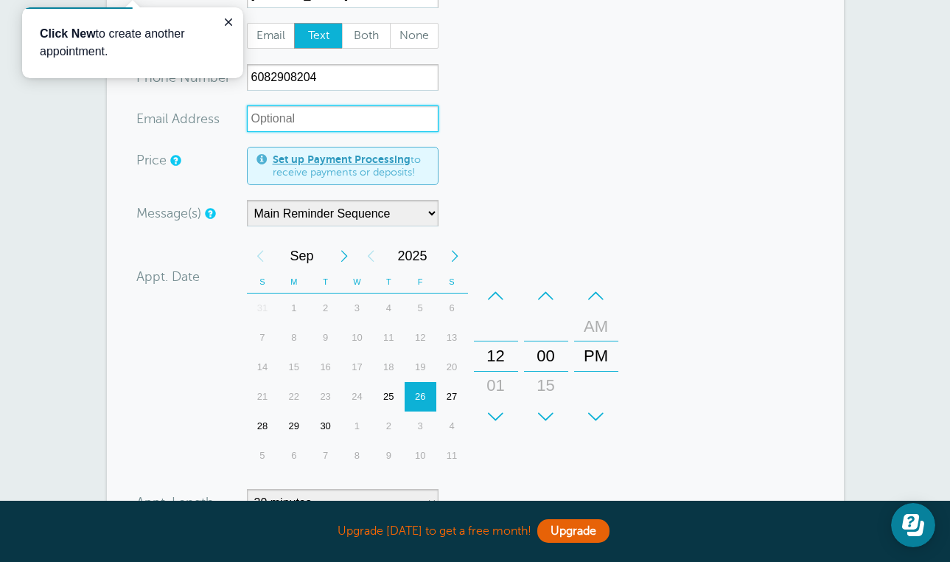
scroll to position [227, 0]
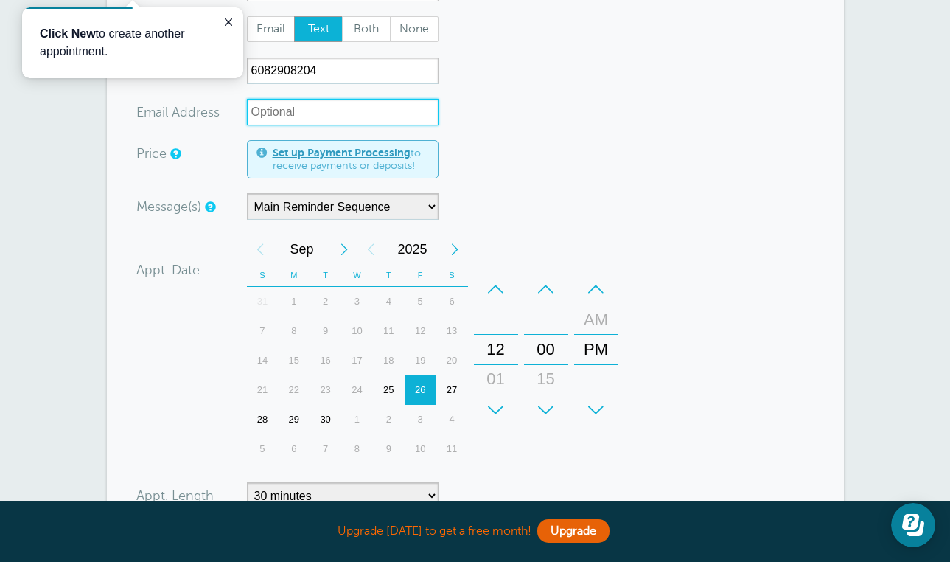
click at [451, 388] on div "27" at bounding box center [452, 389] width 32 height 29
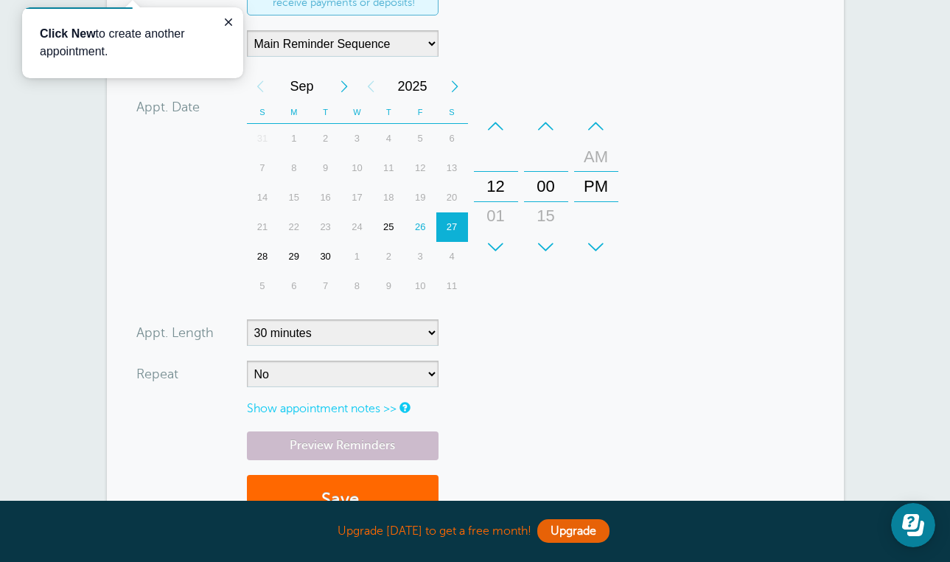
scroll to position [419, 0]
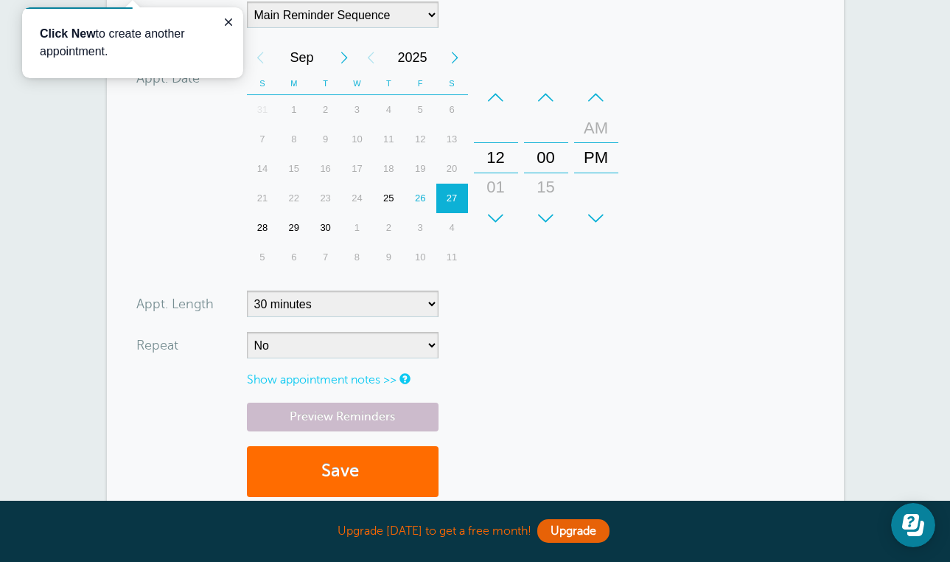
click at [413, 464] on button "Save" at bounding box center [343, 471] width 192 height 51
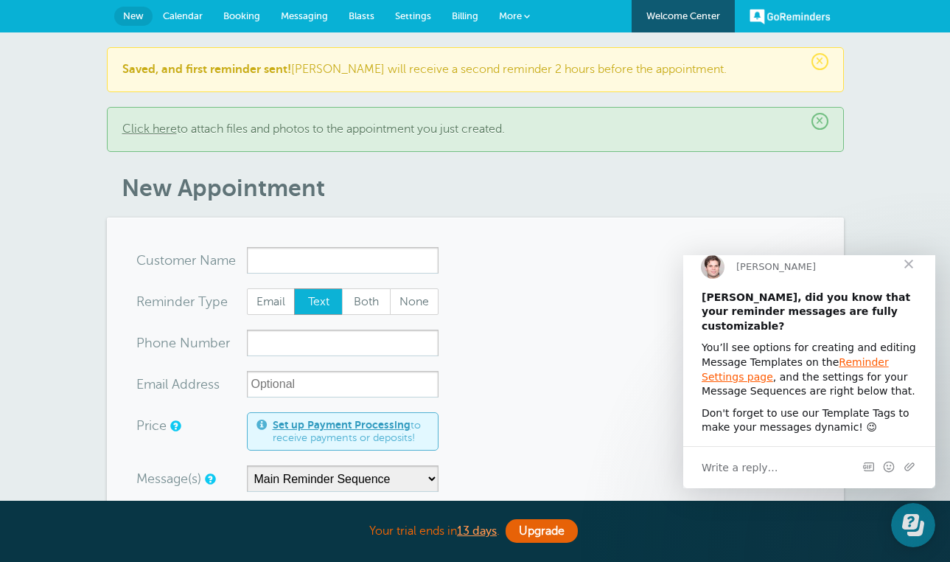
click at [911, 273] on span "Close" at bounding box center [908, 263] width 53 height 53
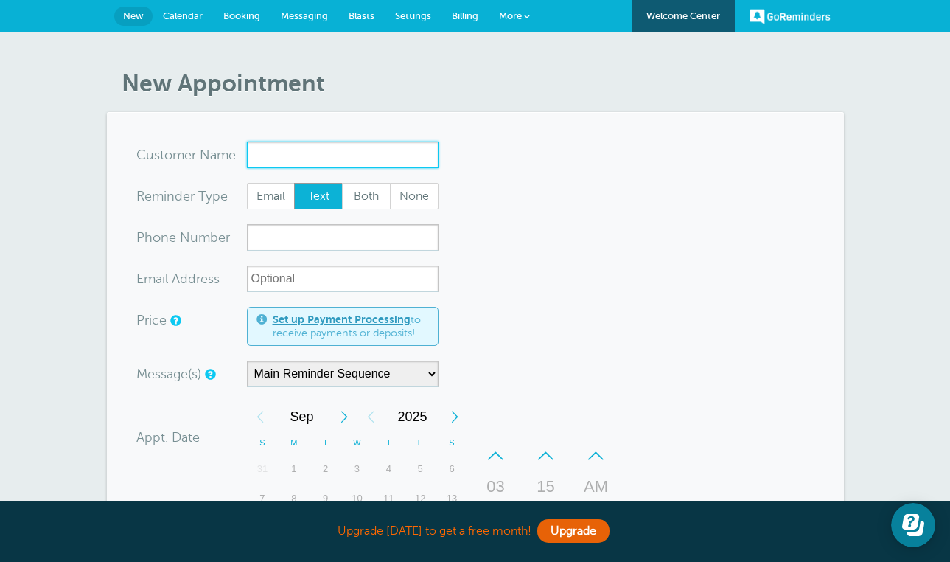
click at [364, 155] on input "x-no-autofill" at bounding box center [343, 155] width 192 height 27
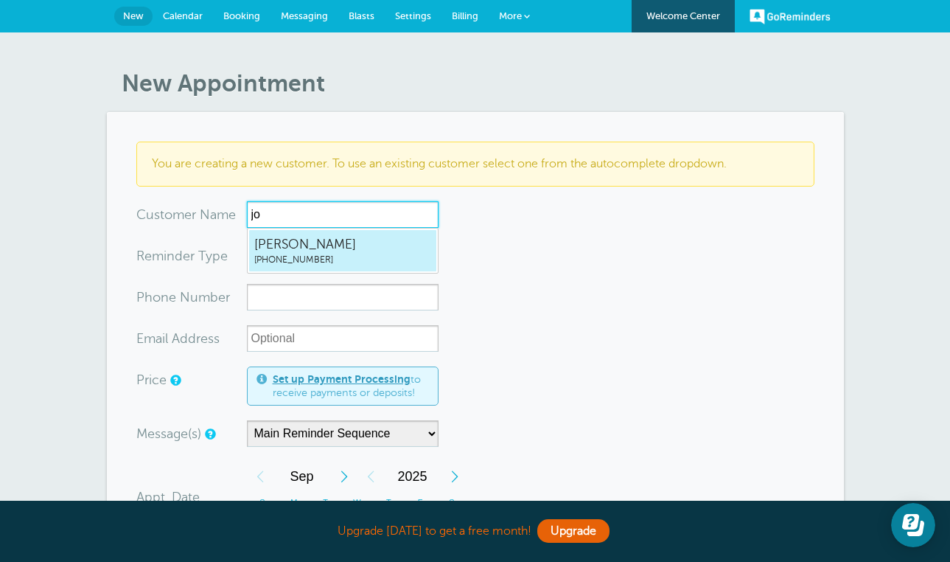
type input "j"
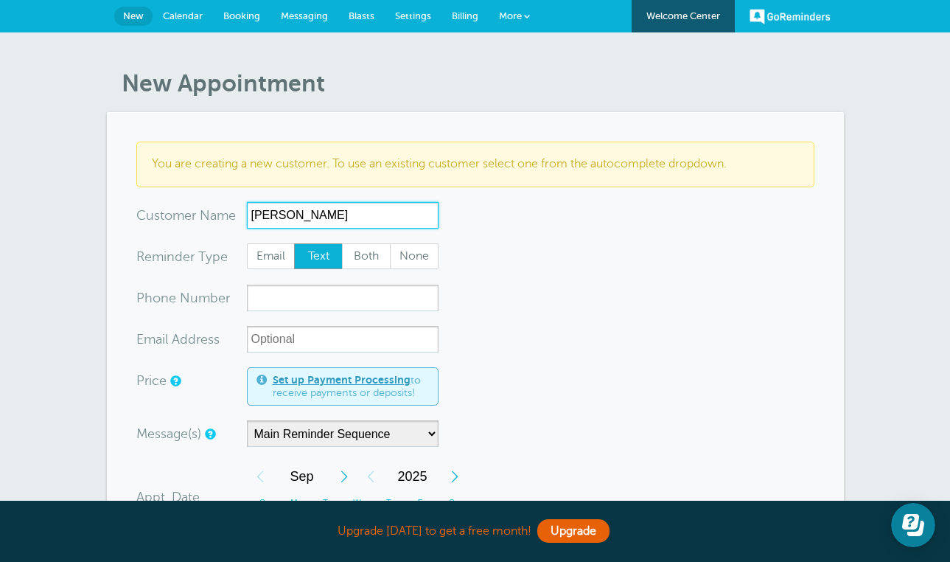
type input "[PERSON_NAME]"
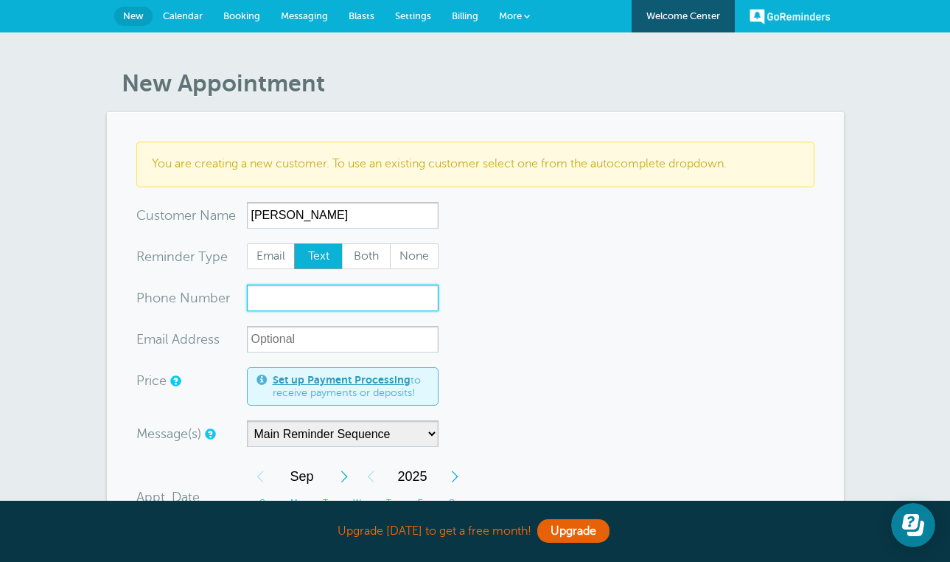
click at [312, 305] on input "xxx-no-autofill" at bounding box center [343, 298] width 192 height 27
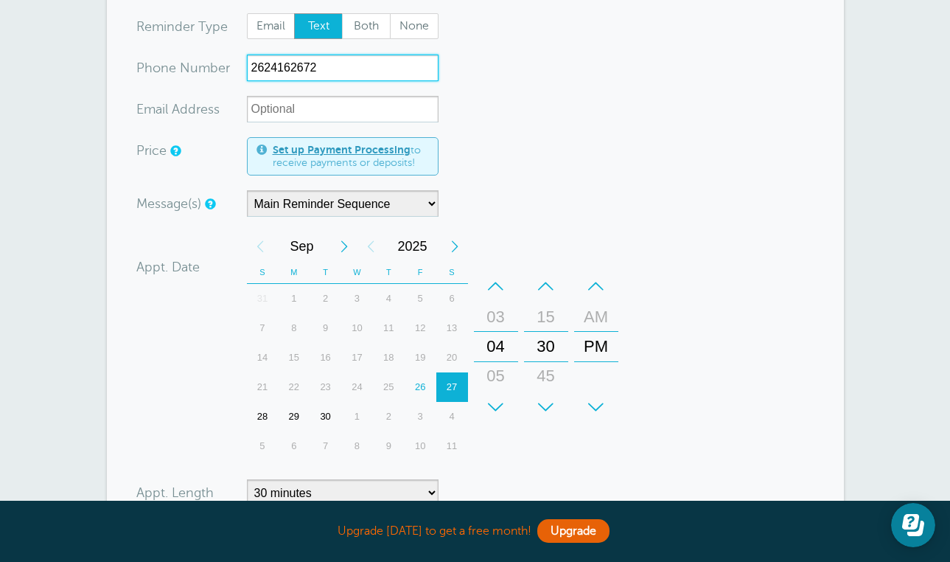
scroll to position [232, 0]
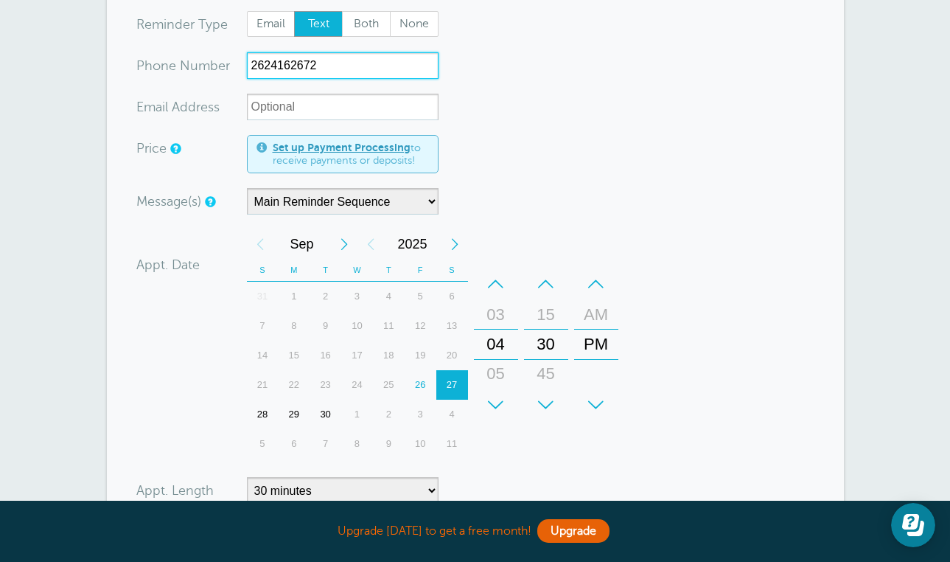
click at [421, 409] on div "3" at bounding box center [421, 414] width 32 height 29
click at [497, 280] on div "–" at bounding box center [496, 283] width 44 height 29
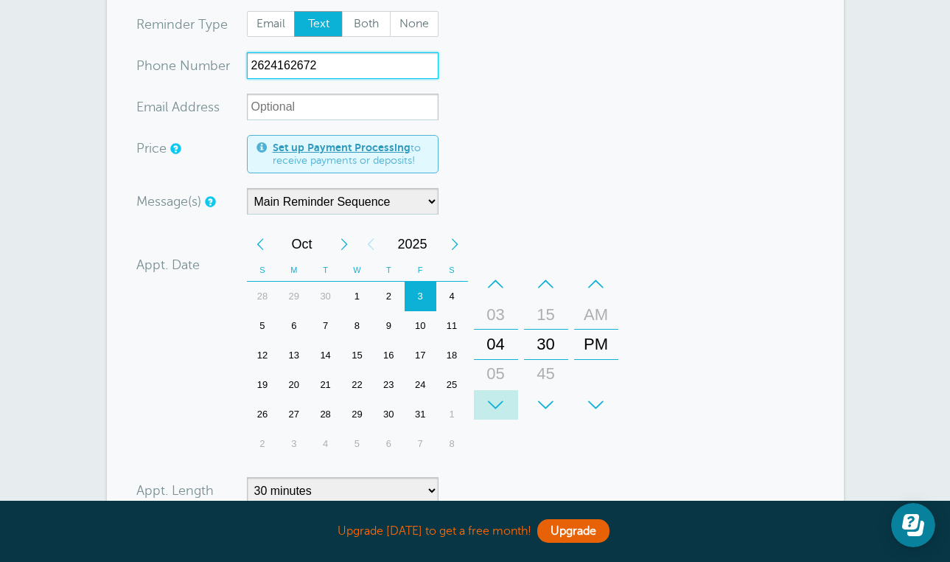
click at [495, 404] on div "+" at bounding box center [496, 404] width 44 height 29
click at [551, 285] on div "–" at bounding box center [546, 283] width 44 height 29
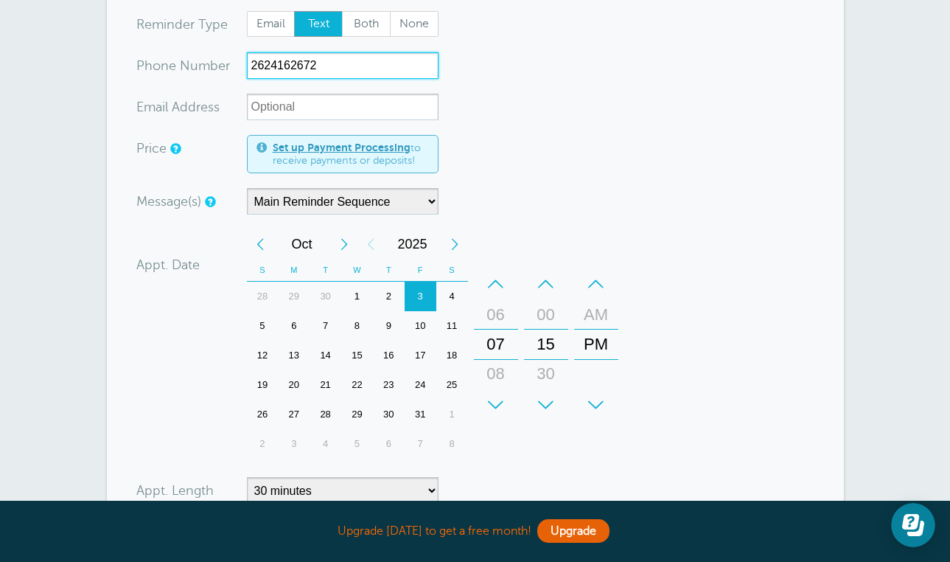
click at [551, 285] on div "–" at bounding box center [546, 283] width 44 height 29
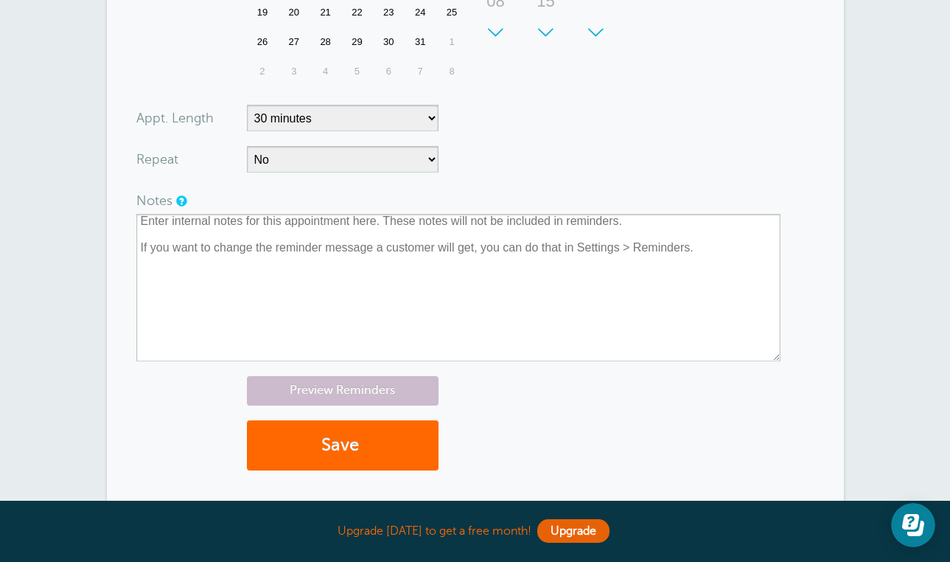
scroll to position [610, 0]
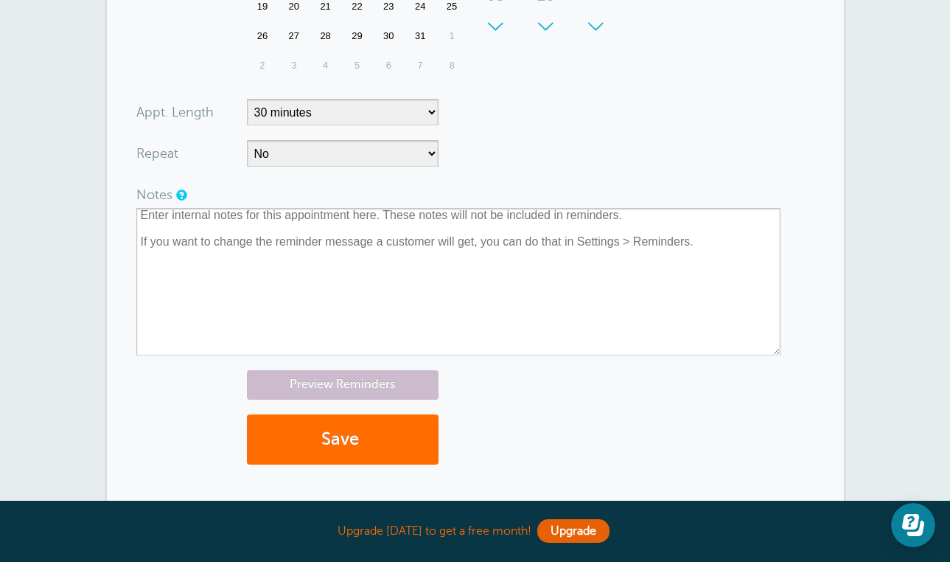
type input "2624162672"
click at [409, 423] on button "Save" at bounding box center [343, 439] width 192 height 51
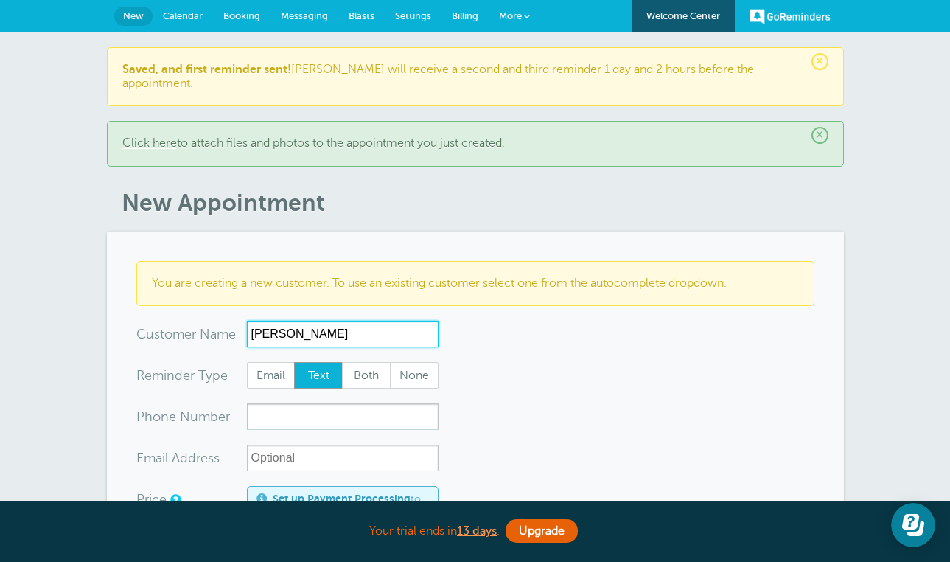
type input "Adam"
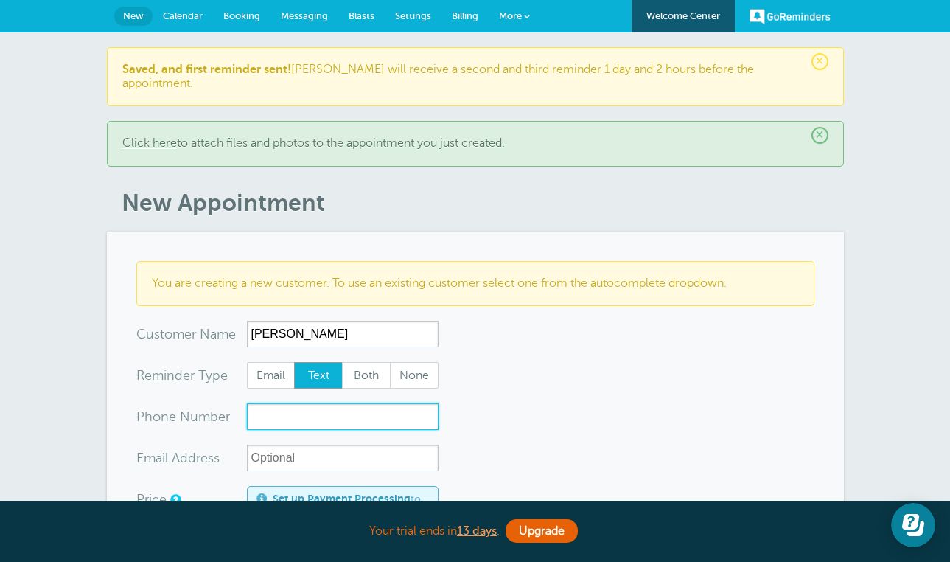
click at [311, 403] on input "xxx-no-autofill" at bounding box center [343, 416] width 192 height 27
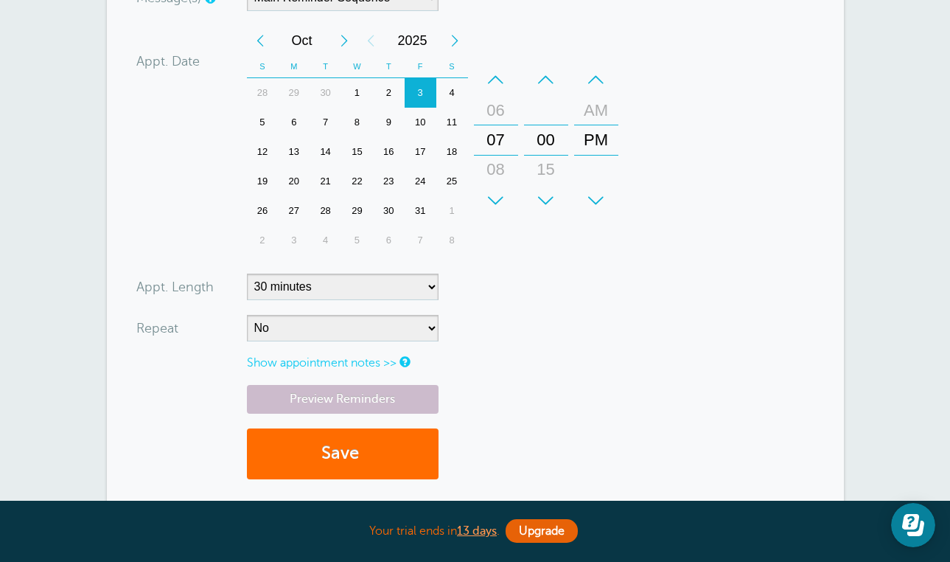
scroll to position [475, 0]
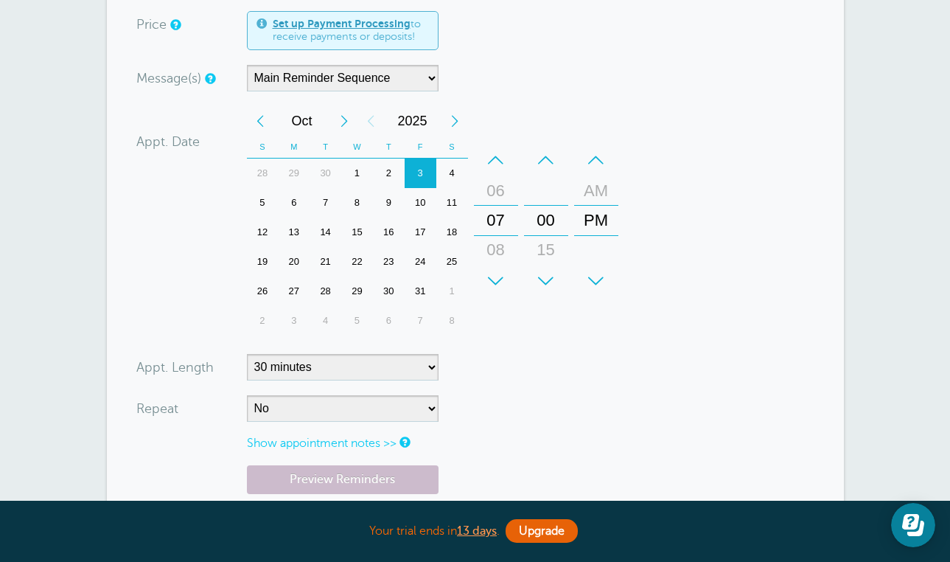
click at [267, 106] on div "Previous Month" at bounding box center [260, 120] width 27 height 29
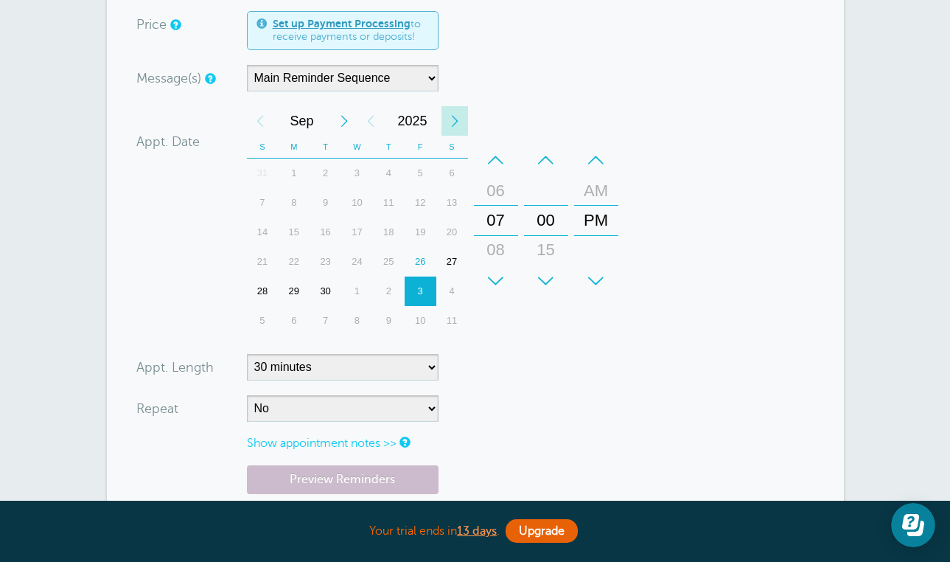
click at [455, 109] on div "Next Year" at bounding box center [455, 120] width 27 height 29
click at [296, 276] on div "28" at bounding box center [294, 290] width 32 height 29
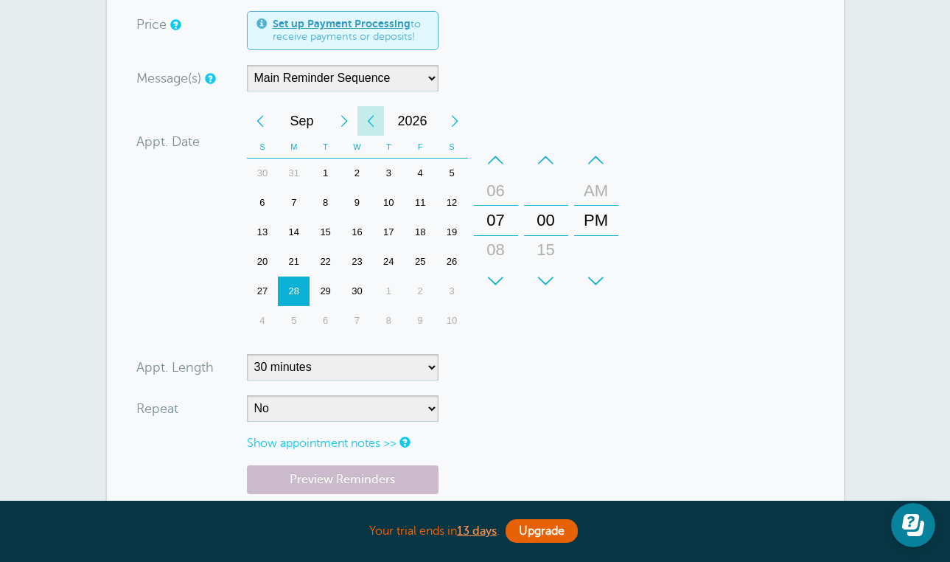
click at [374, 106] on div "Previous Year" at bounding box center [371, 120] width 27 height 29
click at [425, 248] on div "26" at bounding box center [421, 261] width 32 height 29
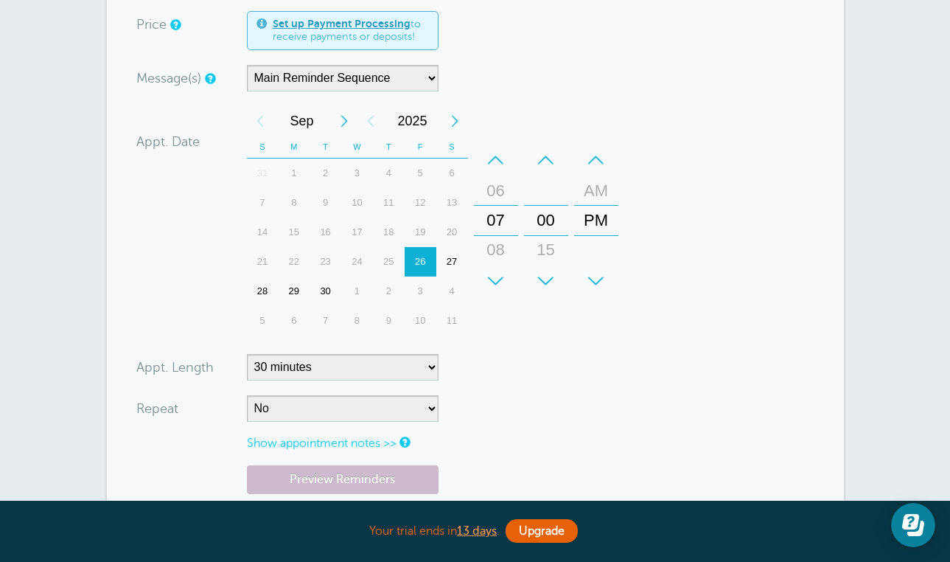
click at [288, 276] on div "29" at bounding box center [294, 290] width 32 height 29
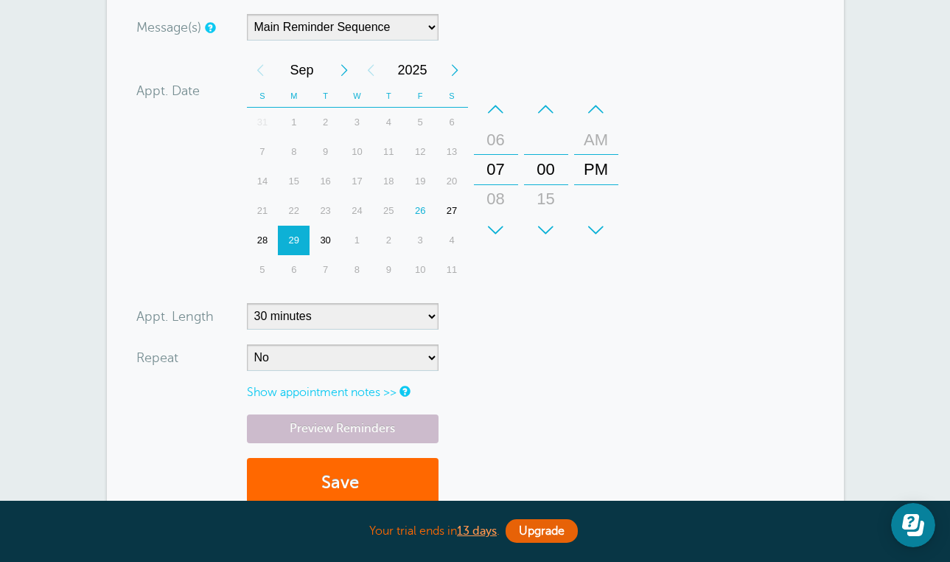
scroll to position [558, 0]
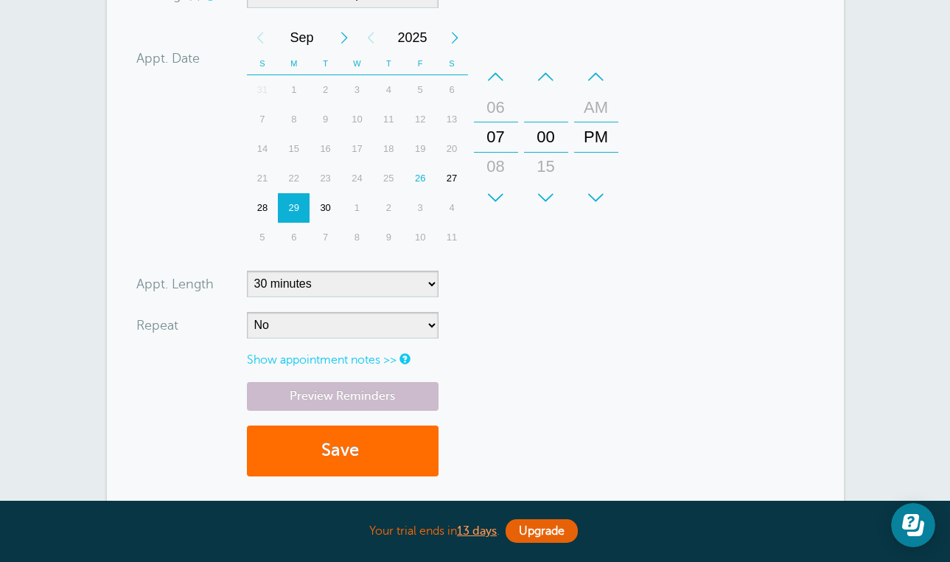
type input "6054841820"
click at [397, 427] on button "Save" at bounding box center [343, 450] width 192 height 51
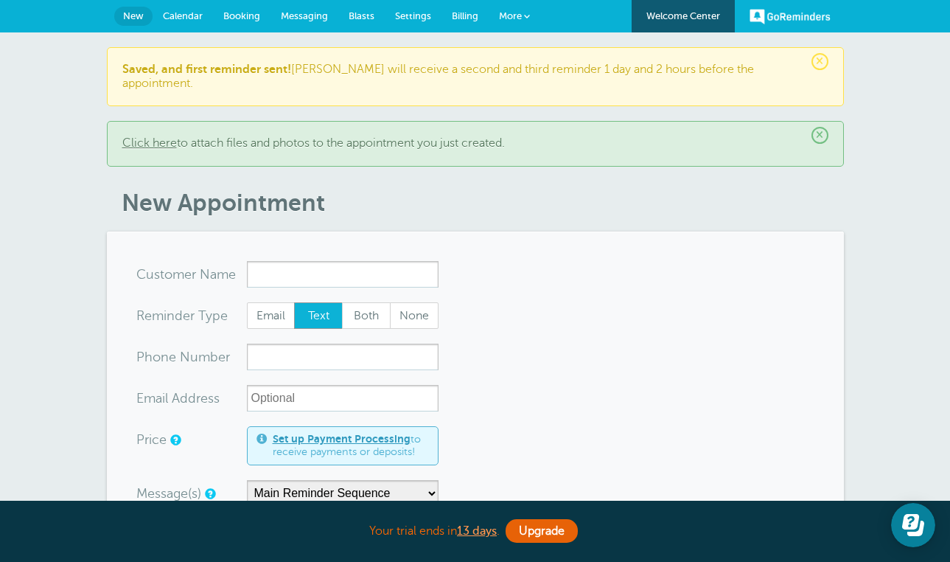
click at [195, 12] on span "Calendar" at bounding box center [183, 15] width 40 height 11
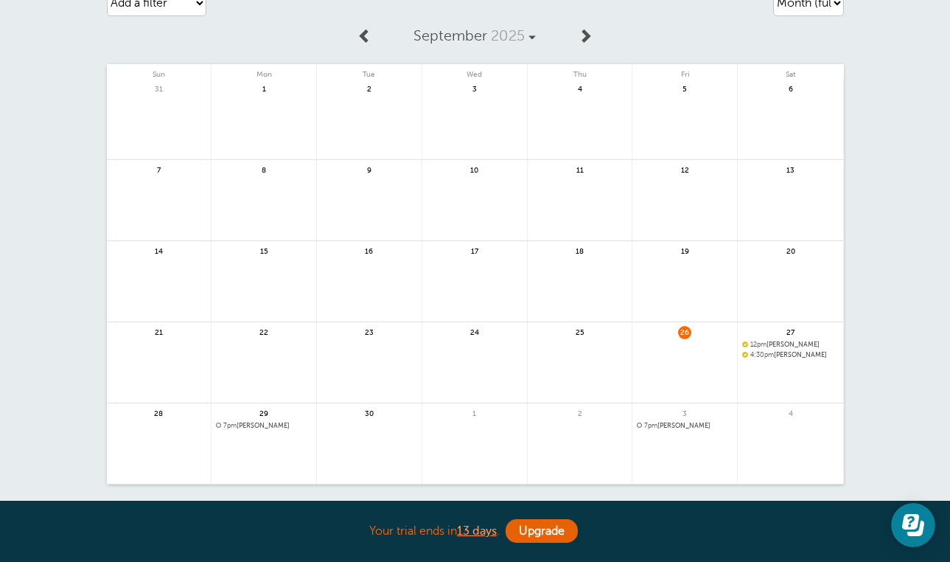
scroll to position [61, 0]
click at [585, 41] on span at bounding box center [585, 39] width 15 height 15
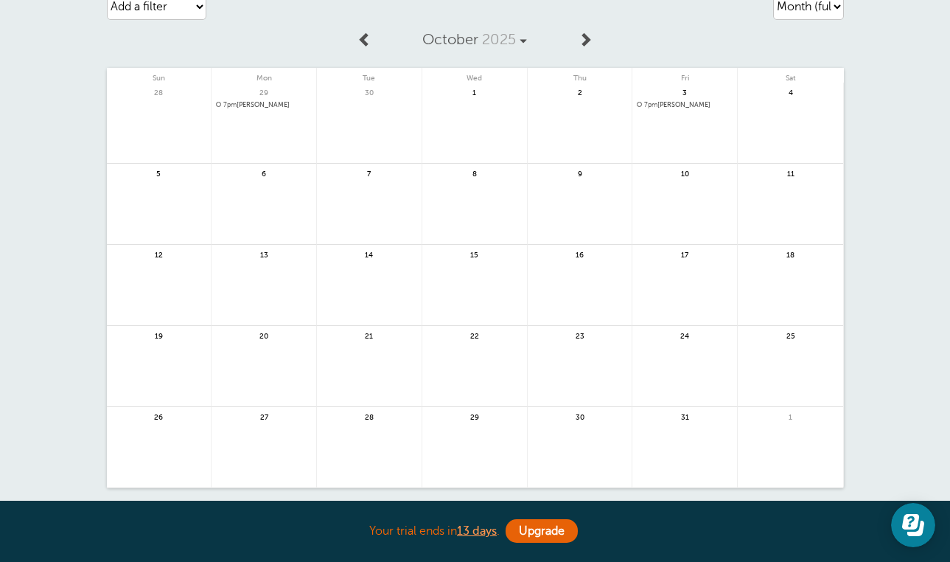
click at [579, 38] on span at bounding box center [585, 39] width 15 height 15
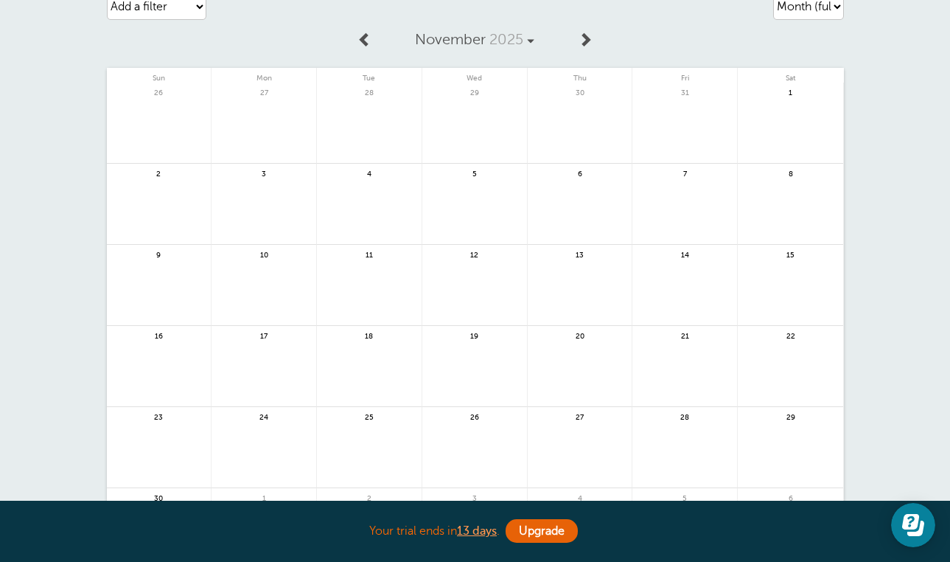
click at [376, 40] on link at bounding box center [365, 40] width 30 height 33
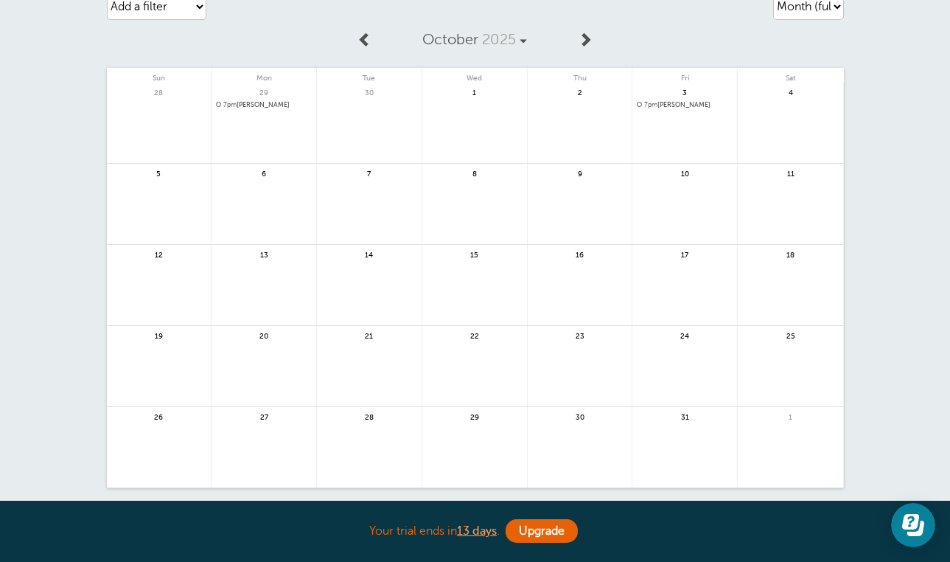
click at [374, 40] on link at bounding box center [365, 40] width 30 height 33
click at [586, 51] on link at bounding box center [586, 40] width 30 height 33
click at [363, 37] on span at bounding box center [365, 39] width 15 height 15
click at [578, 55] on link at bounding box center [586, 40] width 30 height 33
click at [363, 41] on span at bounding box center [365, 39] width 15 height 15
